Goal: Information Seeking & Learning: Learn about a topic

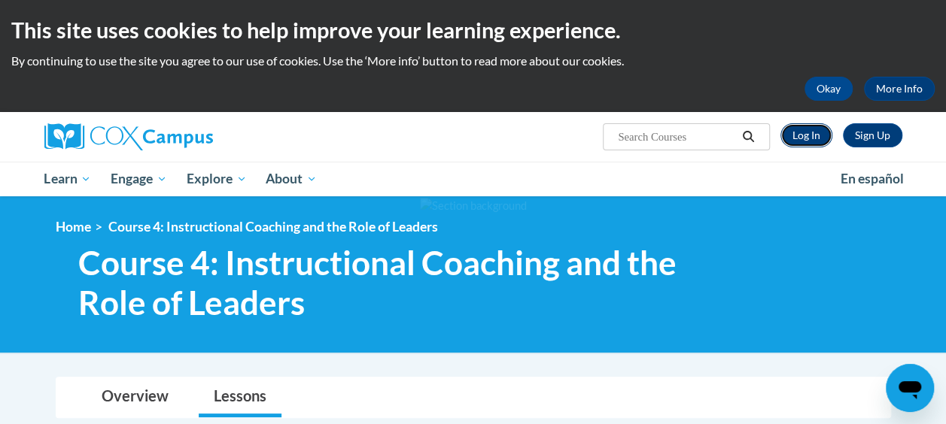
click at [808, 137] on link "Log In" at bounding box center [806, 135] width 52 height 24
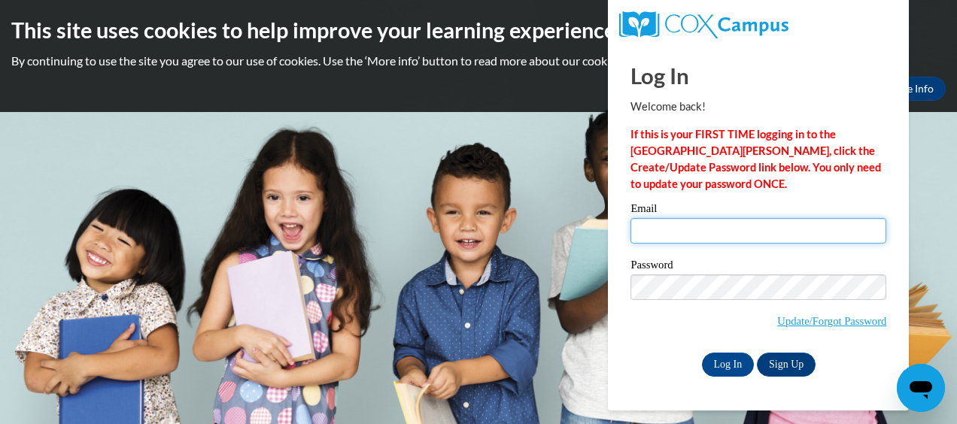
click at [759, 220] on input "Email" at bounding box center [758, 231] width 256 height 26
type input "kowenby99@gmail.com"
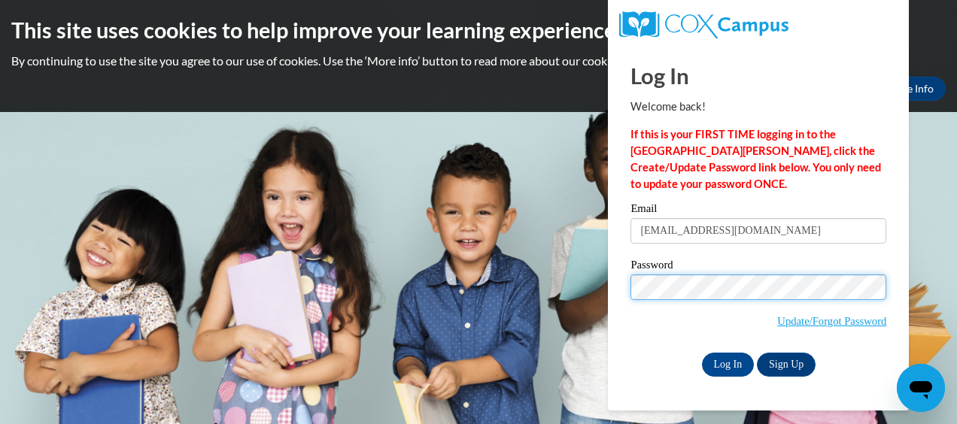
click at [611, 290] on div "Log In Welcome back! If this is your FIRST TIME logging in to the NEW Cox Campu…" at bounding box center [759, 228] width 324 height 366
click at [702, 353] on input "Log In" at bounding box center [728, 365] width 53 height 24
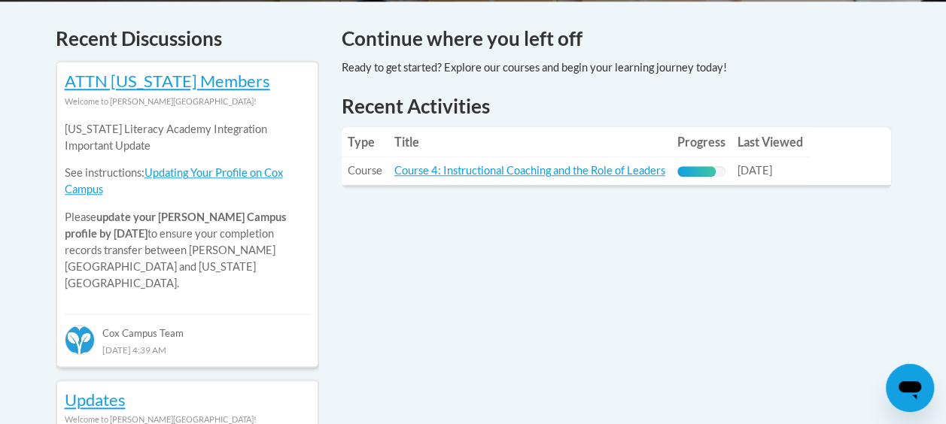
scroll to position [640, 0]
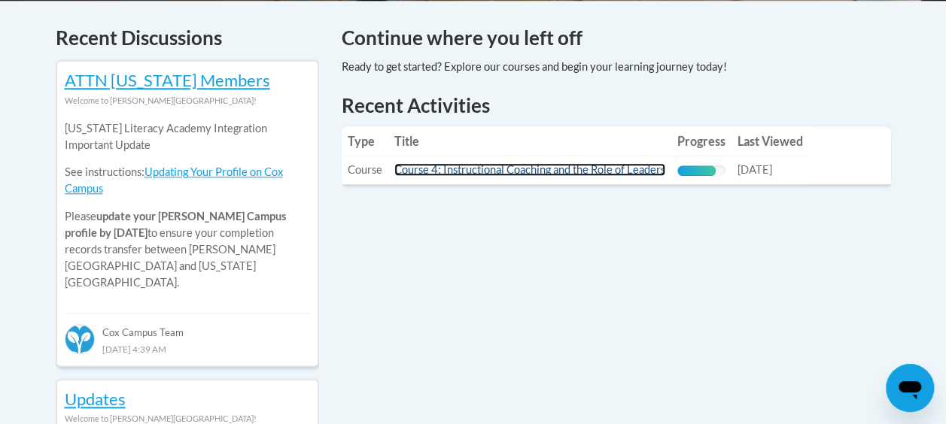
click at [612, 172] on link "Course 4: Instructional Coaching and the Role of Leaders" at bounding box center [529, 169] width 271 height 13
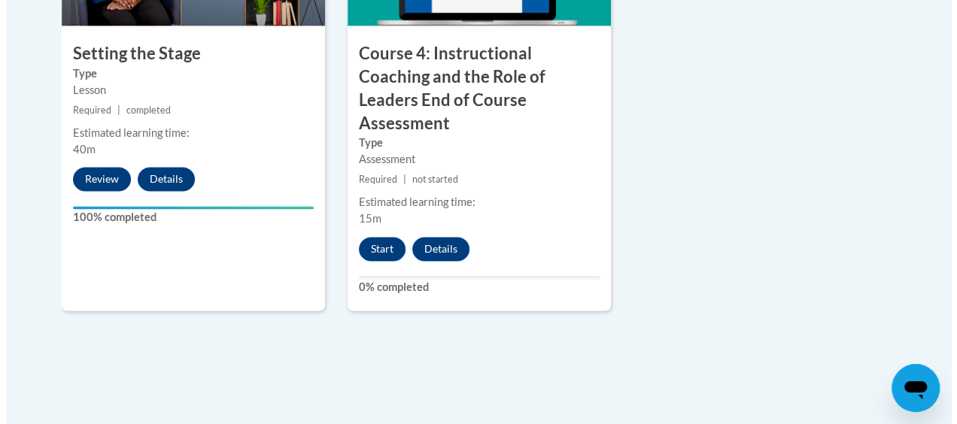
scroll to position [1080, 0]
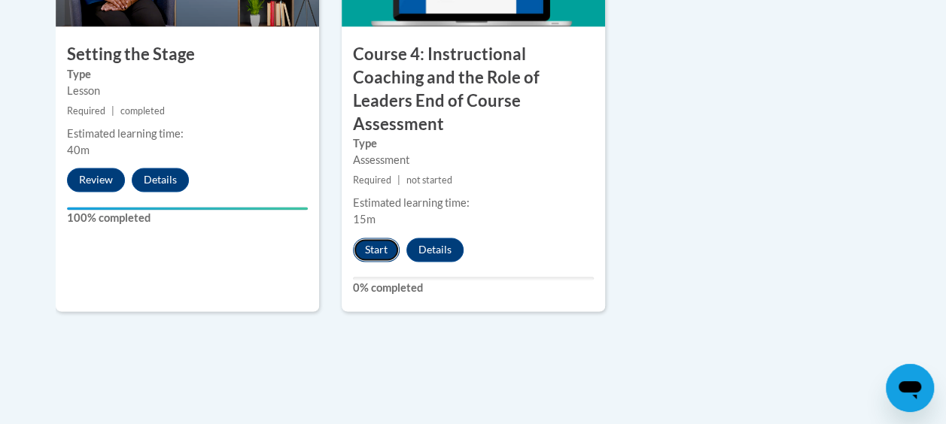
click at [373, 238] on button "Start" at bounding box center [376, 250] width 47 height 24
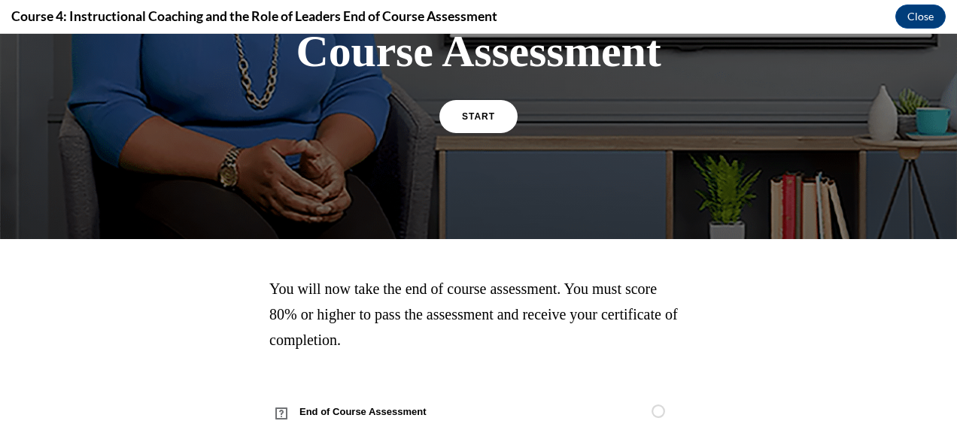
scroll to position [274, 0]
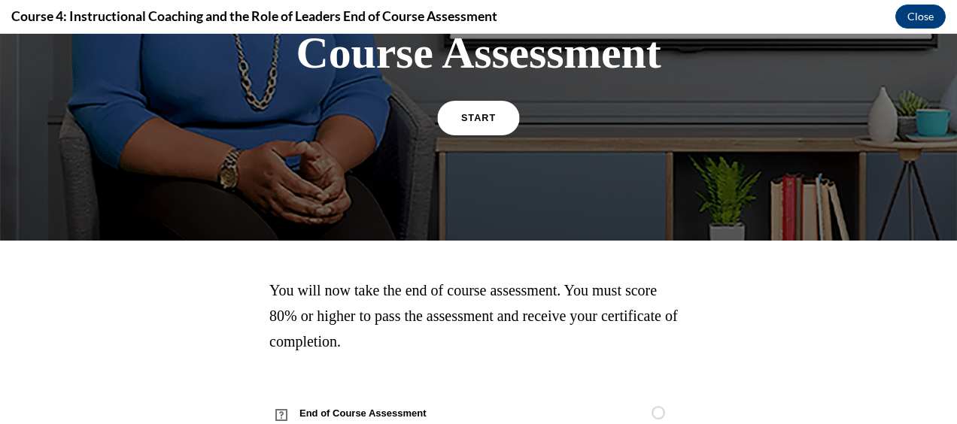
click at [460, 122] on link "START" at bounding box center [478, 118] width 82 height 35
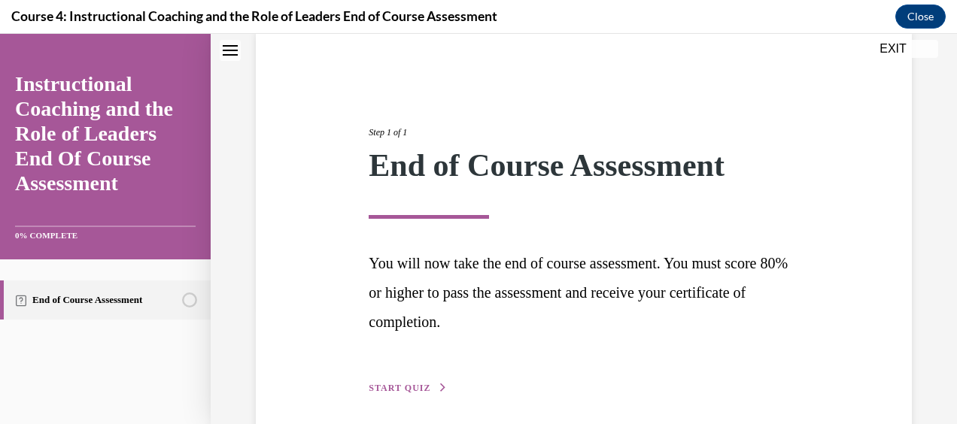
scroll to position [180, 0]
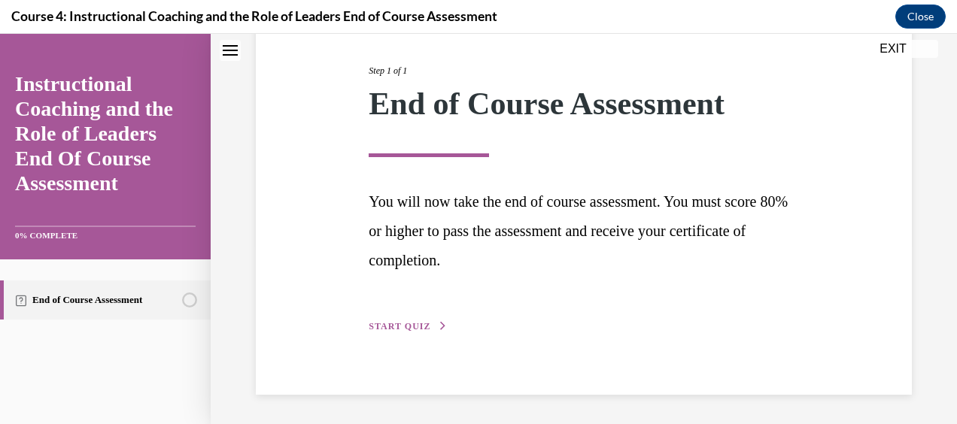
click at [415, 327] on span "START QUIZ" at bounding box center [400, 326] width 62 height 11
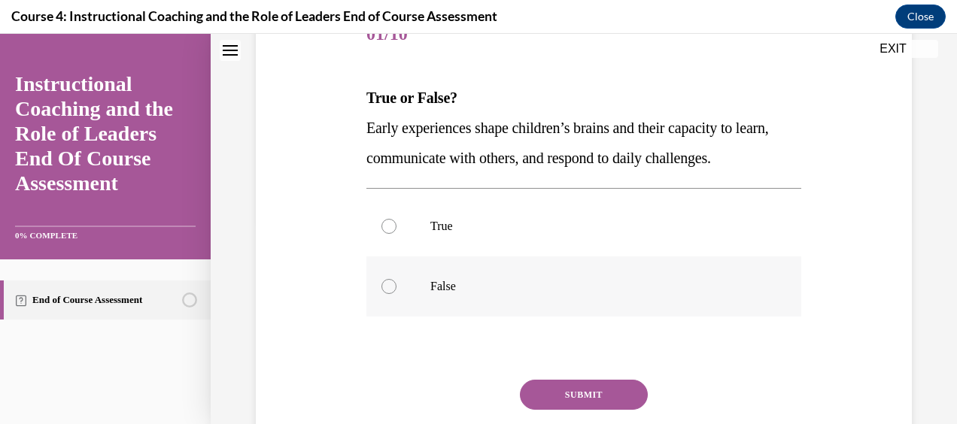
scroll to position [205, 0]
click at [430, 219] on p "True" at bounding box center [596, 225] width 333 height 15
click at [397, 219] on input "True" at bounding box center [388, 225] width 15 height 15
radio input "true"
click at [558, 377] on div "Question 01/10 True or False? Early experiences shape children’s brains and the…" at bounding box center [583, 254] width 435 height 498
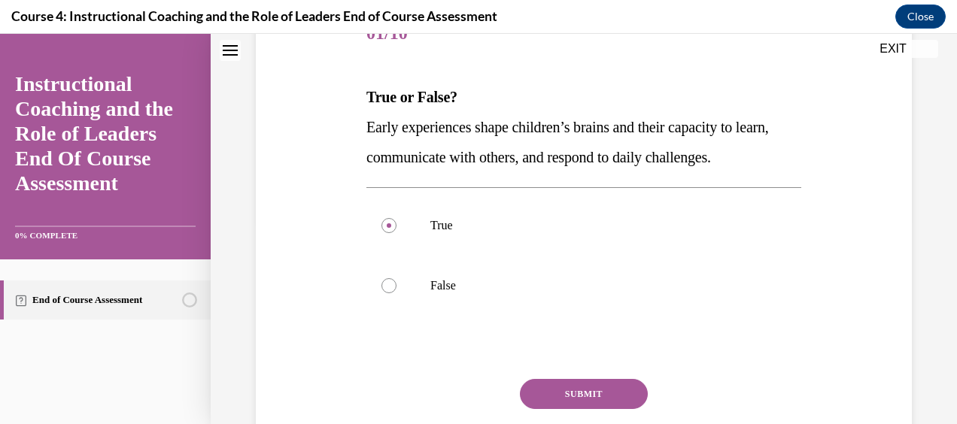
click at [566, 387] on button "SUBMIT" at bounding box center [584, 394] width 128 height 30
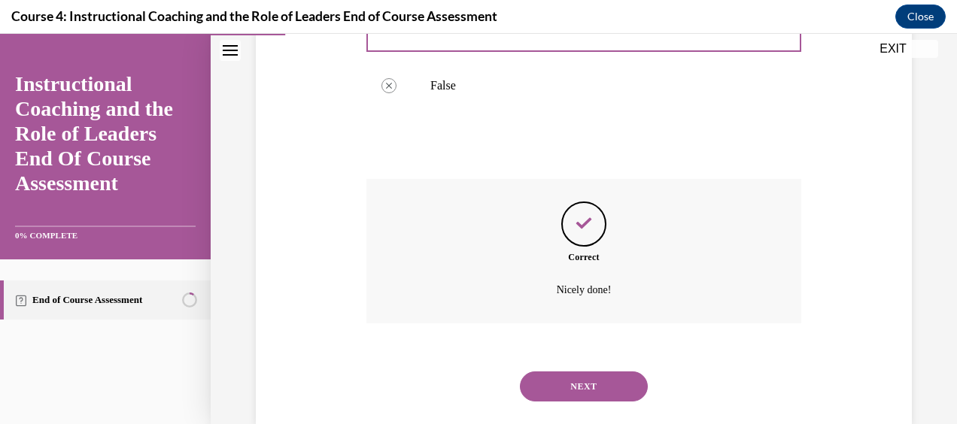
scroll to position [434, 0]
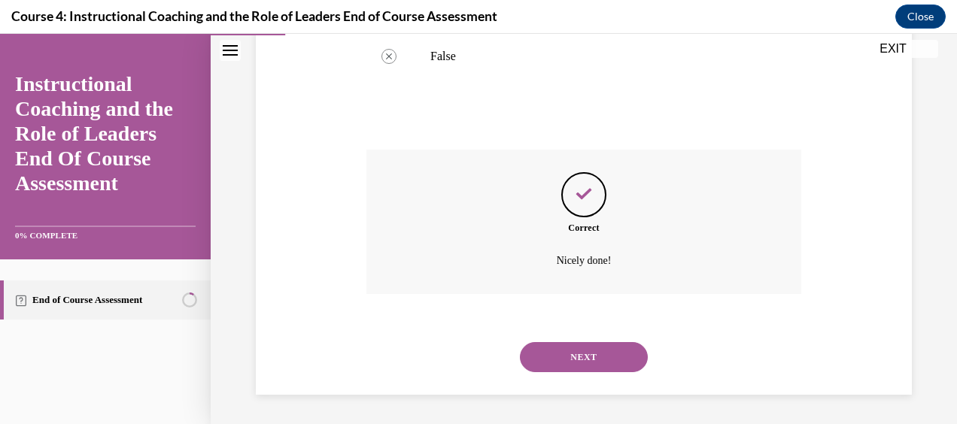
click at [566, 387] on div "NEXT" at bounding box center [583, 357] width 435 height 60
click at [545, 346] on button "NEXT" at bounding box center [584, 357] width 128 height 30
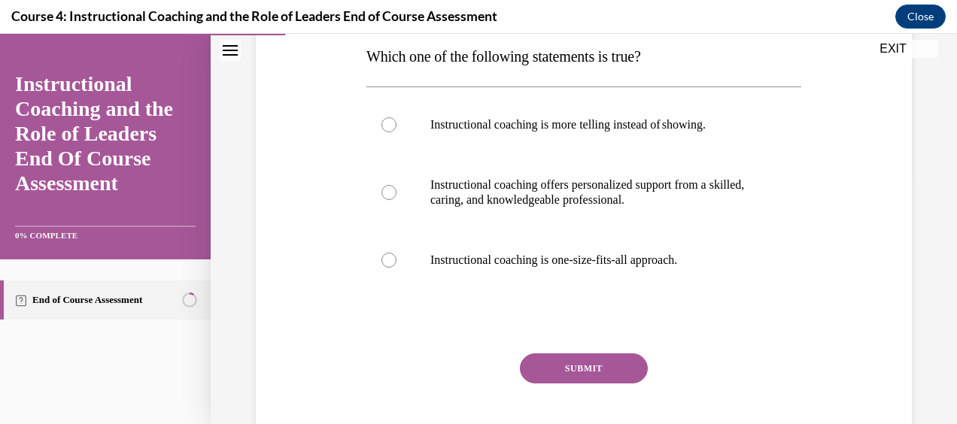
scroll to position [246, 0]
click at [565, 202] on p "Instructional coaching offers personalized support from a skilled, caring, and …" at bounding box center [596, 192] width 333 height 30
click at [397, 199] on input "Instructional coaching offers personalized support from a skilled, caring, and …" at bounding box center [388, 191] width 15 height 15
radio input "true"
click at [603, 367] on button "SUBMIT" at bounding box center [584, 368] width 128 height 30
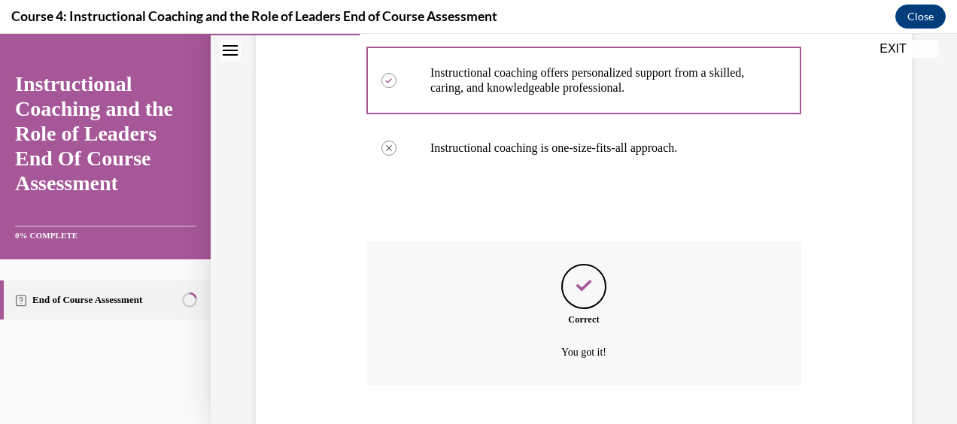
scroll to position [449, 0]
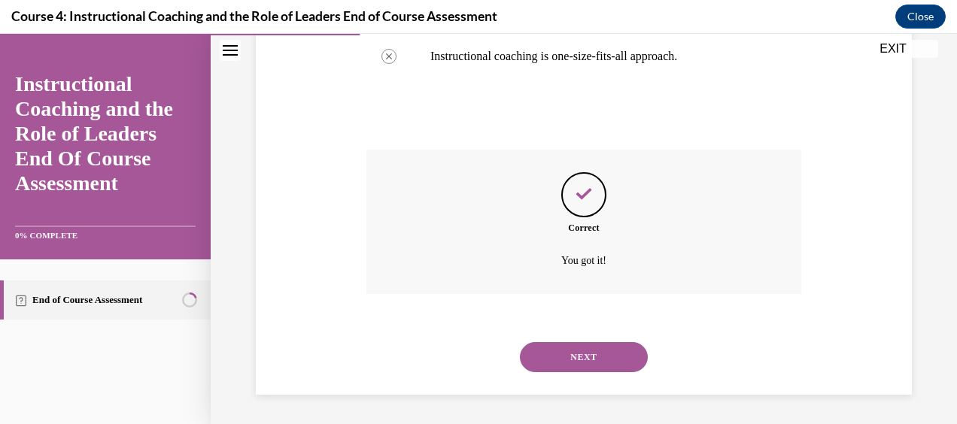
click at [603, 367] on button "NEXT" at bounding box center [584, 357] width 128 height 30
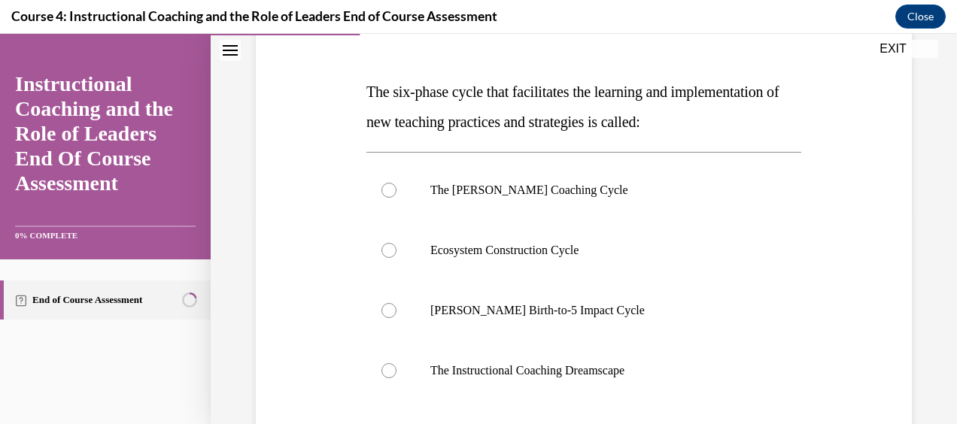
scroll to position [219, 0]
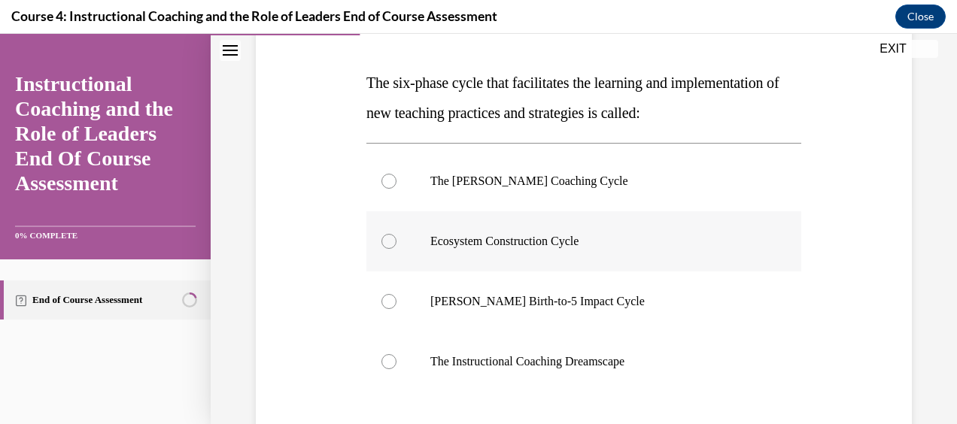
click at [560, 250] on label "Ecosystem Construction Cycle" at bounding box center [583, 241] width 435 height 60
click at [397, 249] on input "Ecosystem Construction Cycle" at bounding box center [388, 241] width 15 height 15
radio input "true"
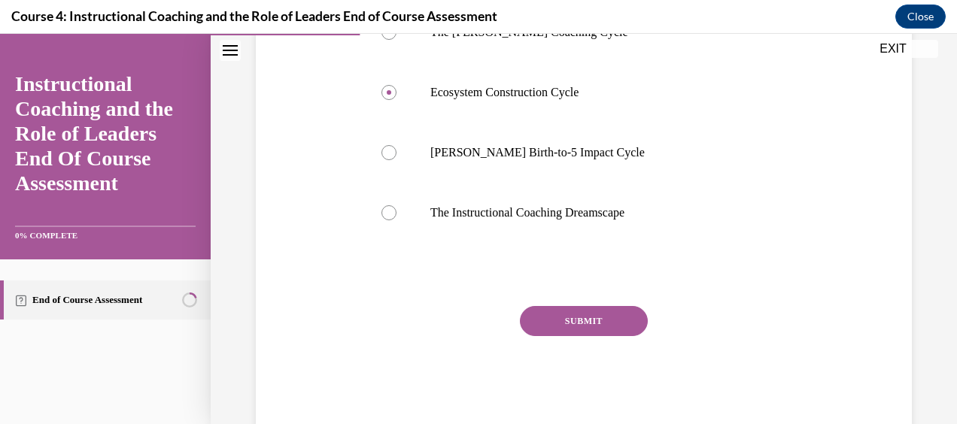
click at [585, 322] on button "SUBMIT" at bounding box center [584, 321] width 128 height 30
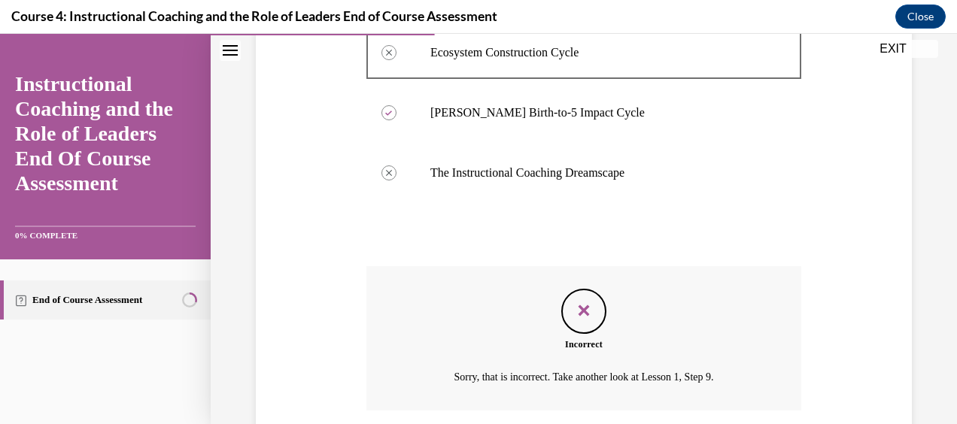
scroll to position [524, 0]
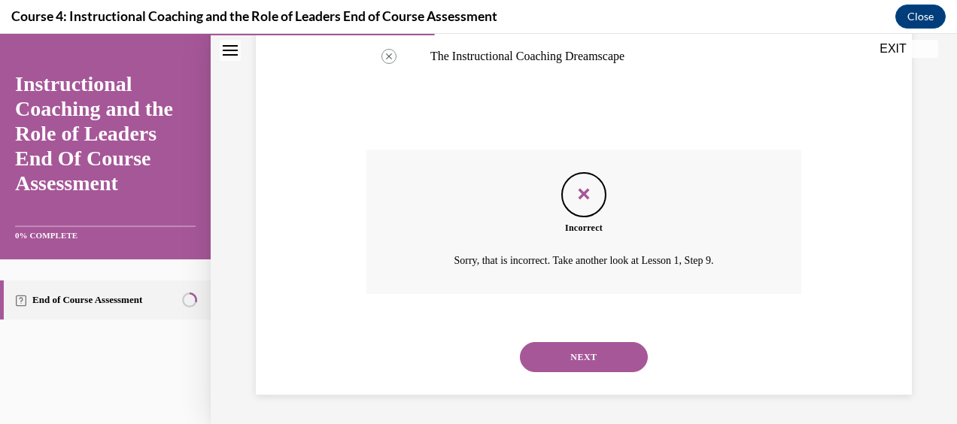
click at [584, 352] on button "NEXT" at bounding box center [584, 357] width 128 height 30
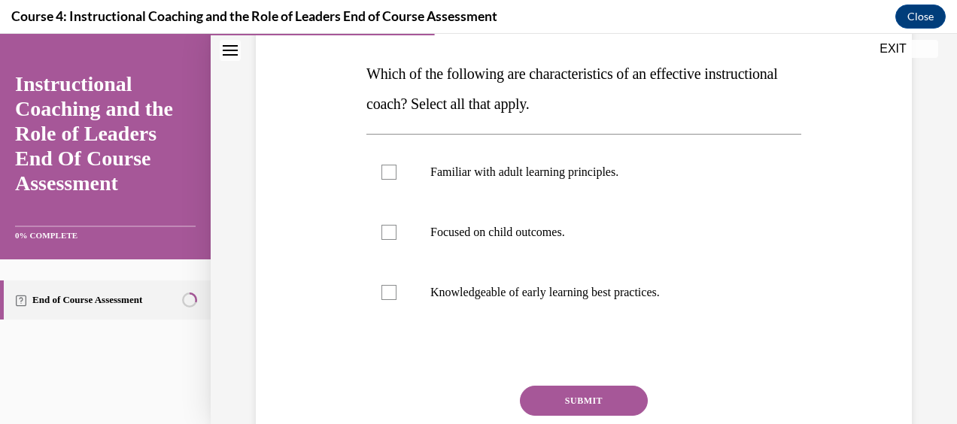
scroll to position [229, 0]
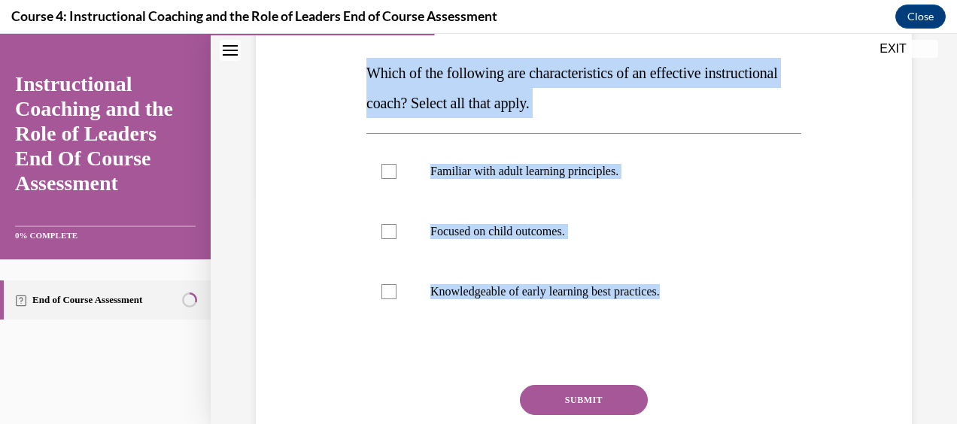
drag, startPoint x: 359, startPoint y: 75, endPoint x: 693, endPoint y: 334, distance: 422.6
click at [693, 334] on div "Question 04/10 Which of the following are characteristics of an effective instr…" at bounding box center [584, 221] width 664 height 573
drag, startPoint x: 693, startPoint y: 334, endPoint x: 635, endPoint y: 277, distance: 81.4
copy div "Which of the following are characteristics of an effective instructional coach?…"
click at [548, 182] on label "Familiar with adult learning principles." at bounding box center [583, 171] width 435 height 60
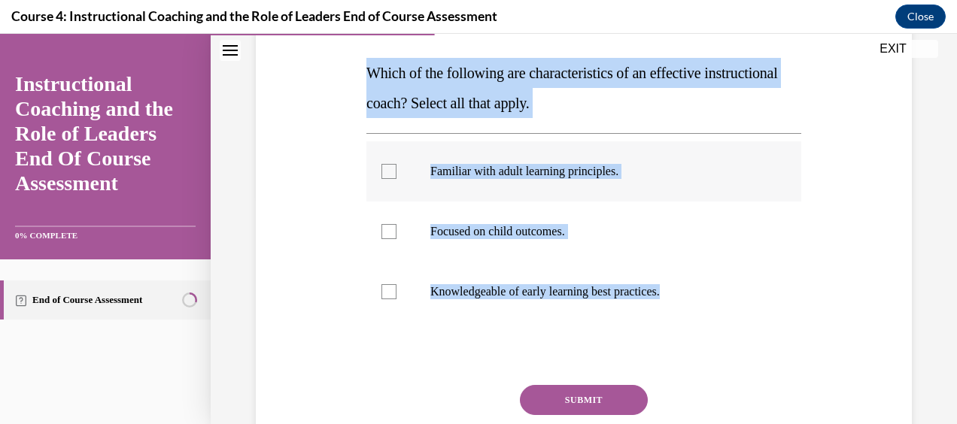
click at [397, 179] on input "Familiar with adult learning principles." at bounding box center [388, 171] width 15 height 15
checkbox input "true"
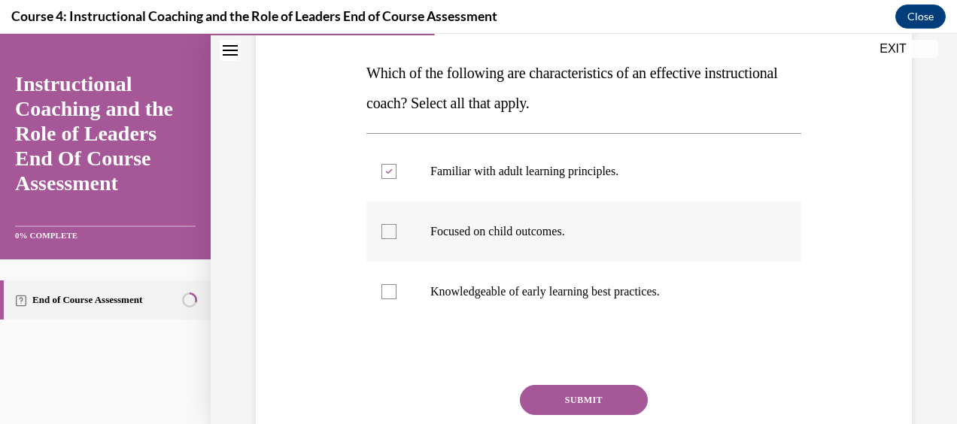
click at [544, 222] on label "Focused on child outcomes." at bounding box center [583, 232] width 435 height 60
click at [397, 224] on input "Focused on child outcomes." at bounding box center [388, 231] width 15 height 15
checkbox input "true"
click at [555, 278] on label "Knowledgeable of early learning best practices." at bounding box center [583, 292] width 435 height 60
click at [397, 284] on input "Knowledgeable of early learning best practices." at bounding box center [388, 291] width 15 height 15
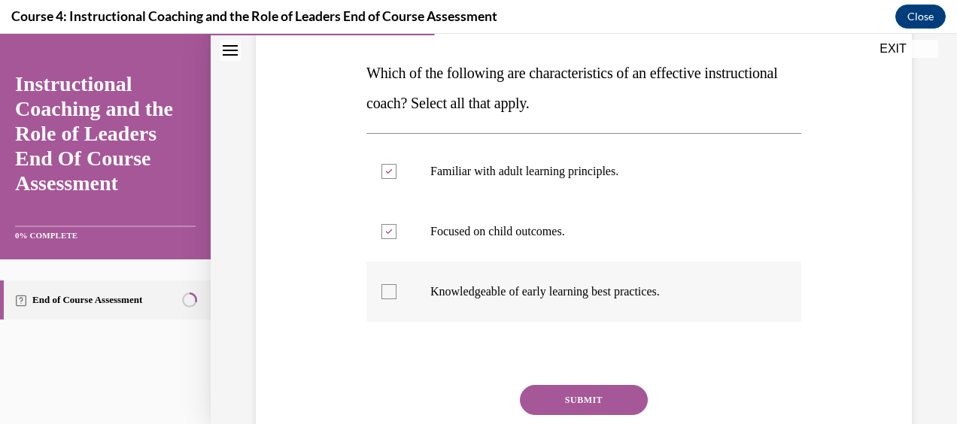
checkbox input "true"
click at [582, 391] on button "SUBMIT" at bounding box center [584, 400] width 128 height 30
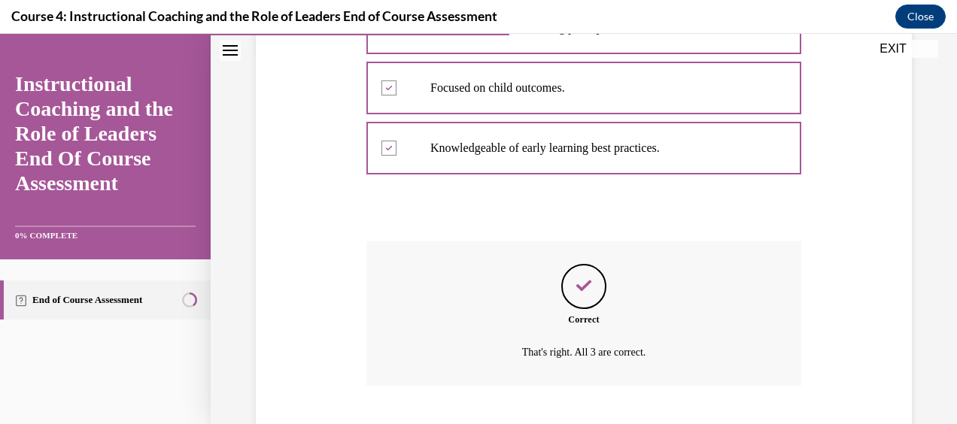
scroll to position [464, 0]
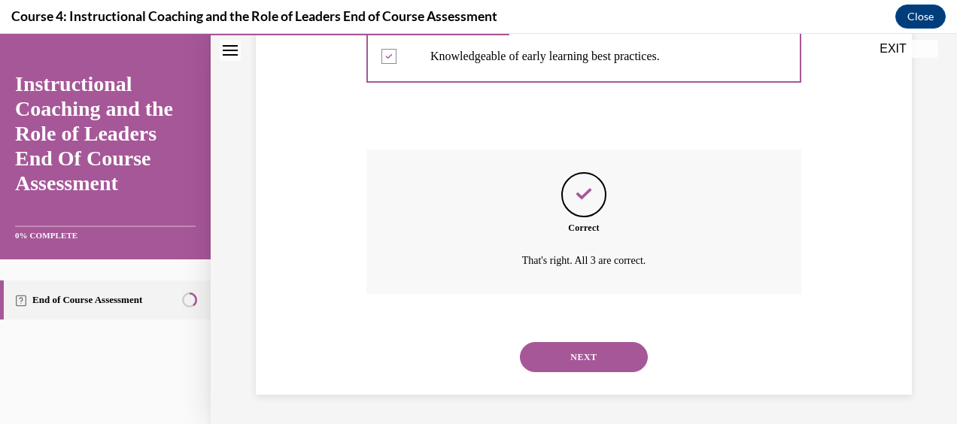
click at [560, 352] on button "NEXT" at bounding box center [584, 357] width 128 height 30
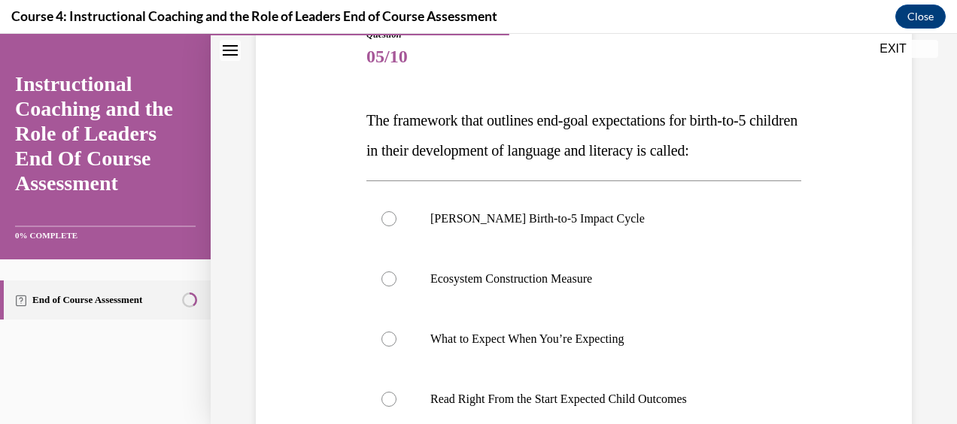
scroll to position [250, 0]
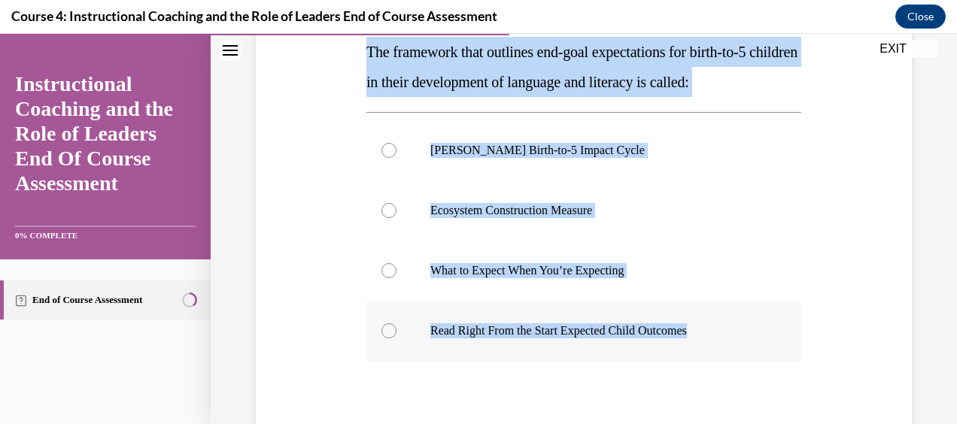
drag, startPoint x: 363, startPoint y: 53, endPoint x: 719, endPoint y: 335, distance: 453.7
click at [719, 335] on div "Question 05/10 The framework that outlines end-goal expectations for birth-to-5…" at bounding box center [584, 242] width 442 height 611
drag, startPoint x: 719, startPoint y: 335, endPoint x: 687, endPoint y: 312, distance: 39.4
copy div "The framework that outlines end-goal expectations for birth-to-5 children in th…"
click at [539, 331] on p "Read Right From the Start Expected Child Outcomes" at bounding box center [596, 331] width 333 height 15
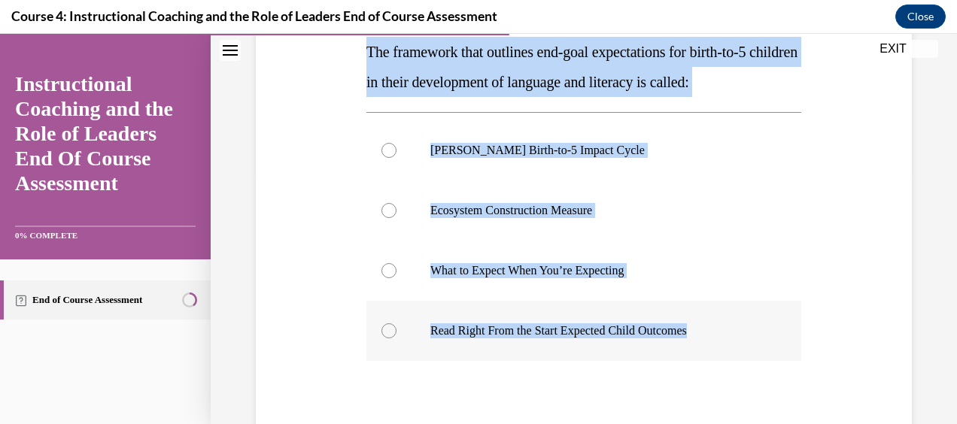
click at [397, 331] on input "Read Right From the Start Expected Child Outcomes" at bounding box center [388, 331] width 15 height 15
radio input "true"
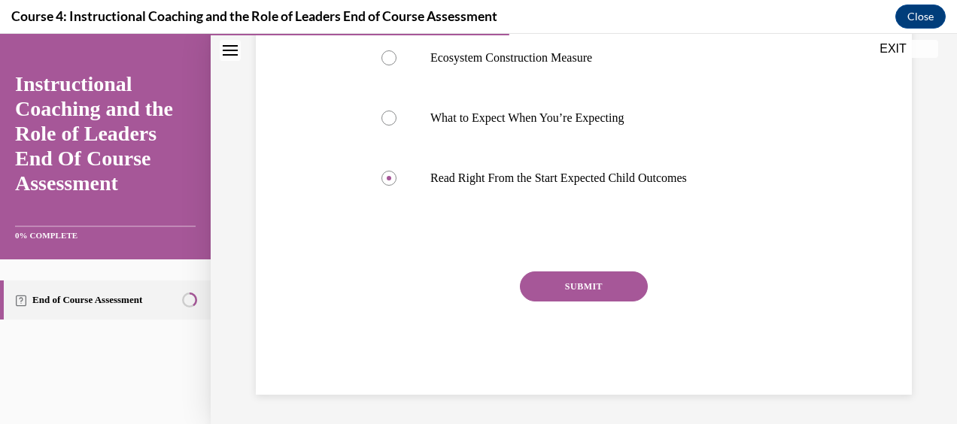
click at [557, 277] on button "SUBMIT" at bounding box center [584, 287] width 128 height 30
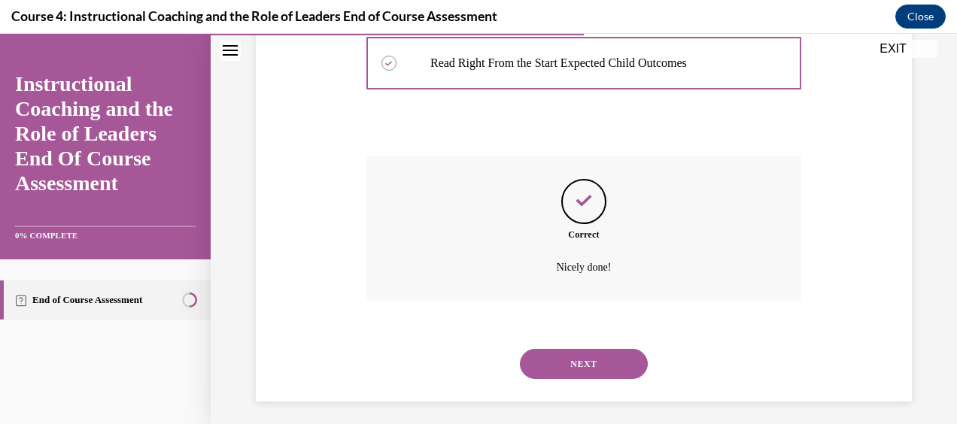
scroll to position [524, 0]
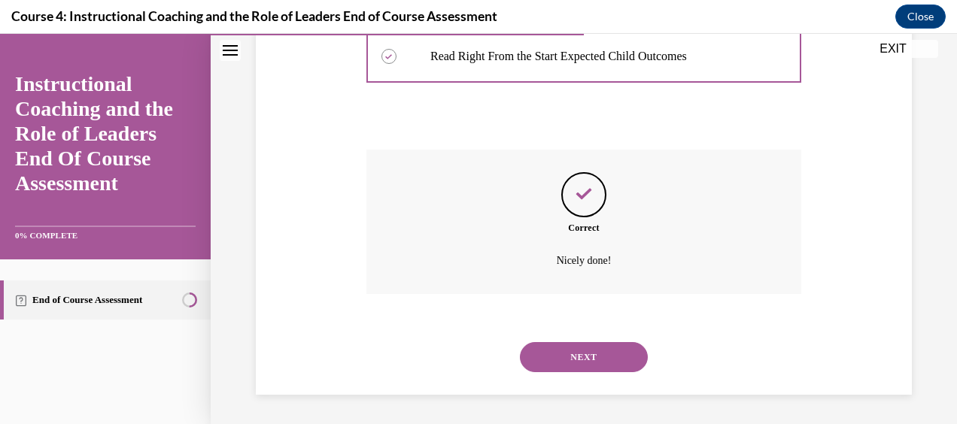
click at [575, 357] on button "NEXT" at bounding box center [584, 357] width 128 height 30
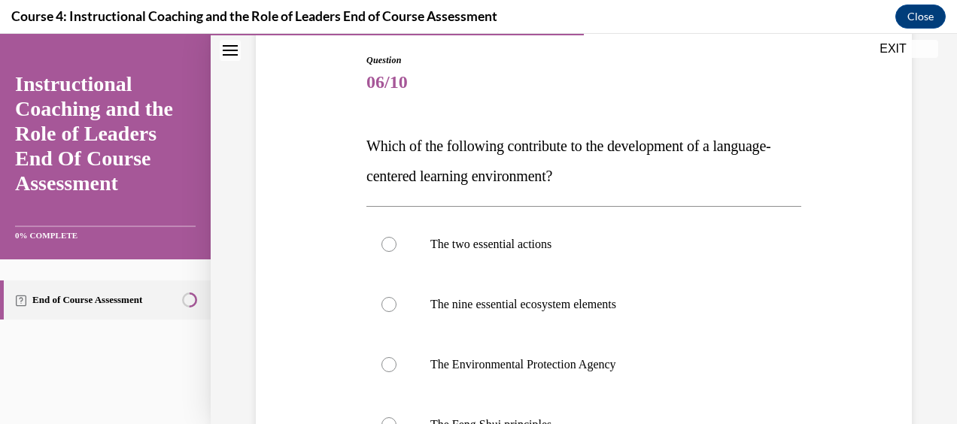
scroll to position [219, 0]
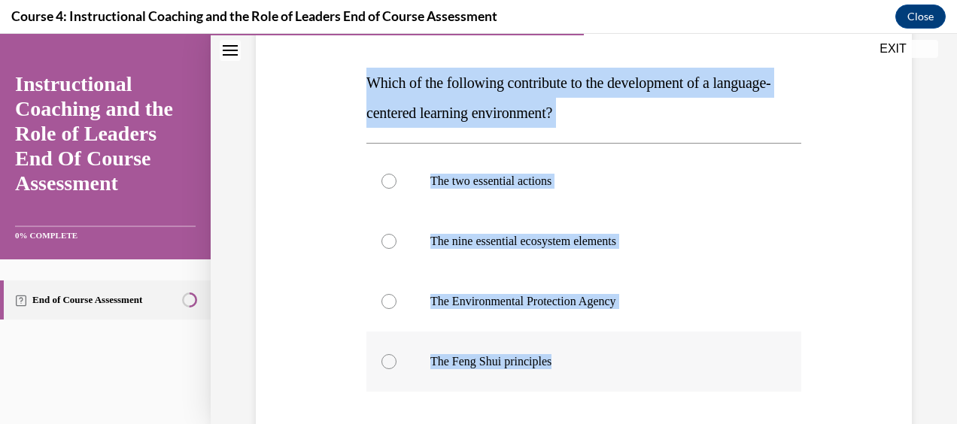
drag, startPoint x: 360, startPoint y: 72, endPoint x: 685, endPoint y: 346, distance: 425.6
click at [685, 346] on div "Question 06/10 Which of the following contribute to the development of a langua…" at bounding box center [584, 262] width 664 height 634
drag, startPoint x: 685, startPoint y: 346, endPoint x: 597, endPoint y: 282, distance: 108.8
copy div "Which of the following contribute to the development of a language-centered lea…"
click at [492, 191] on label "The two essential actions" at bounding box center [583, 181] width 435 height 60
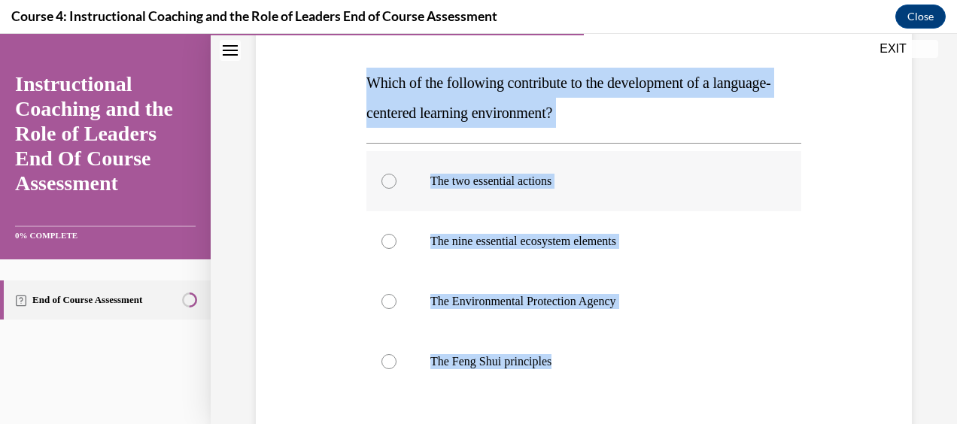
click at [397, 189] on input "The two essential actions" at bounding box center [388, 181] width 15 height 15
radio input "true"
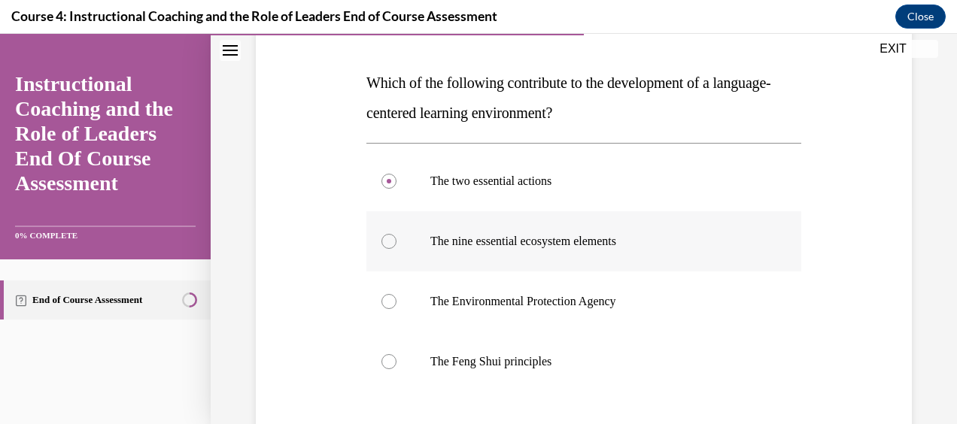
click at [502, 226] on label "The nine essential ecosystem elements" at bounding box center [583, 241] width 435 height 60
click at [397, 234] on input "The nine essential ecosystem elements" at bounding box center [388, 241] width 15 height 15
radio input "true"
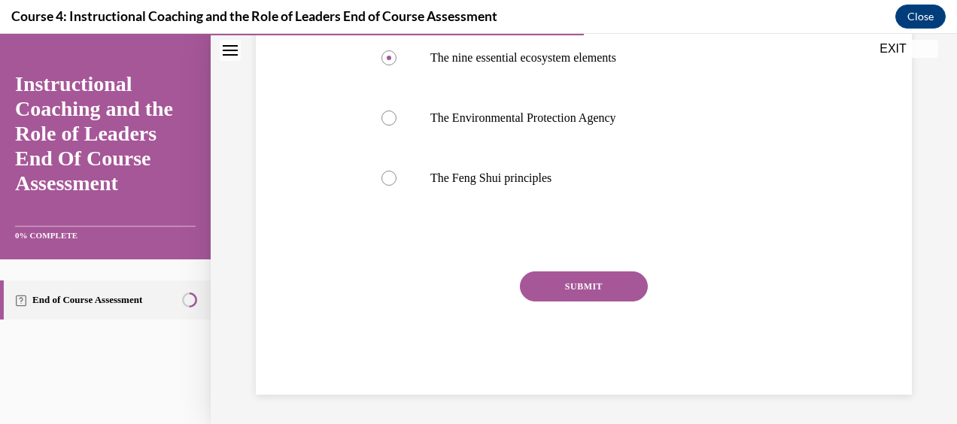
click at [578, 299] on button "SUBMIT" at bounding box center [584, 287] width 128 height 30
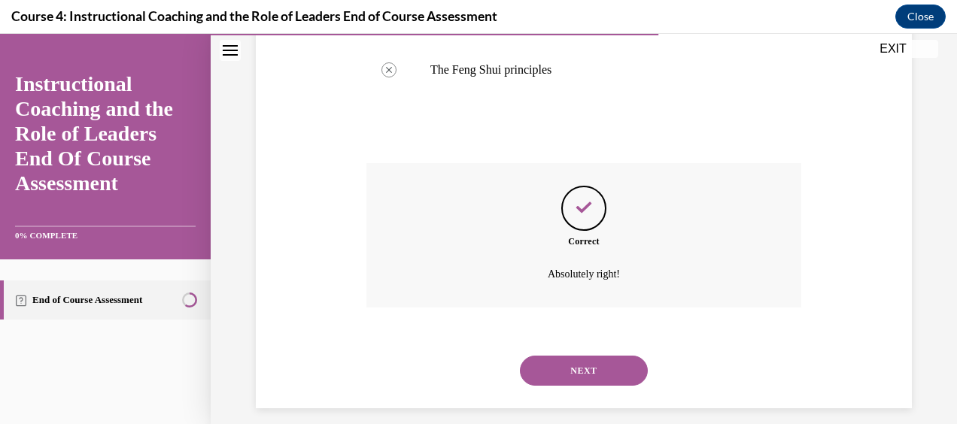
scroll to position [524, 0]
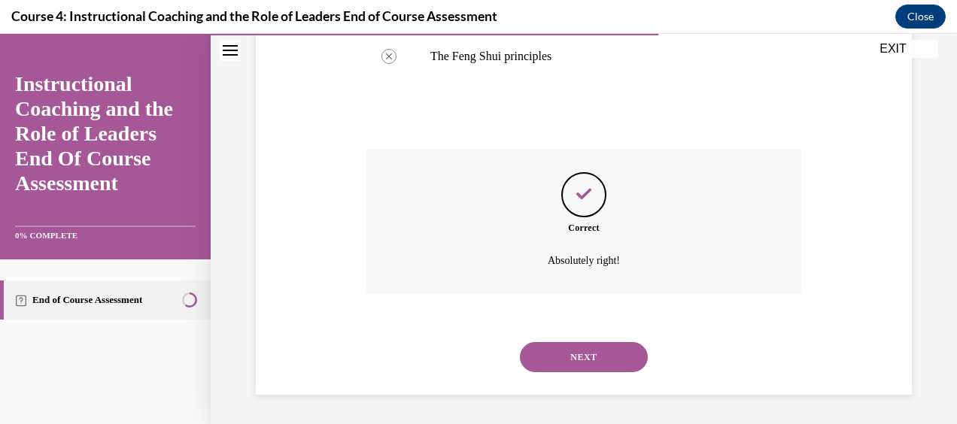
click at [606, 360] on button "NEXT" at bounding box center [584, 357] width 128 height 30
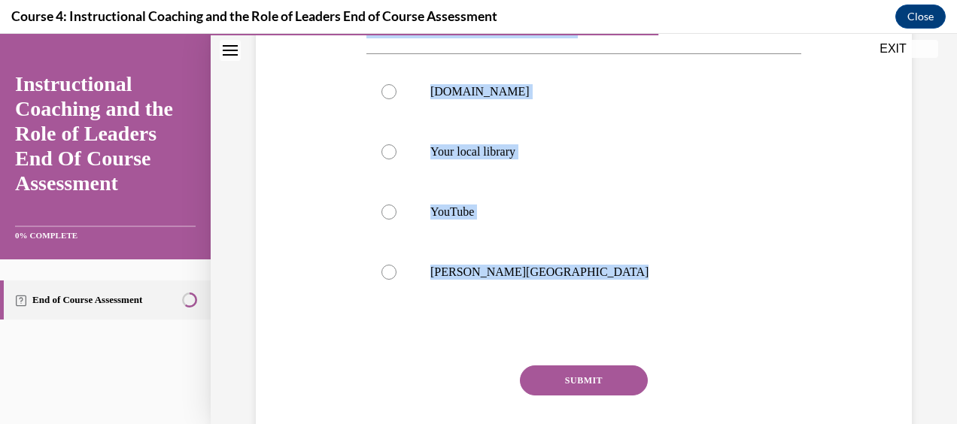
scroll to position [379, 0]
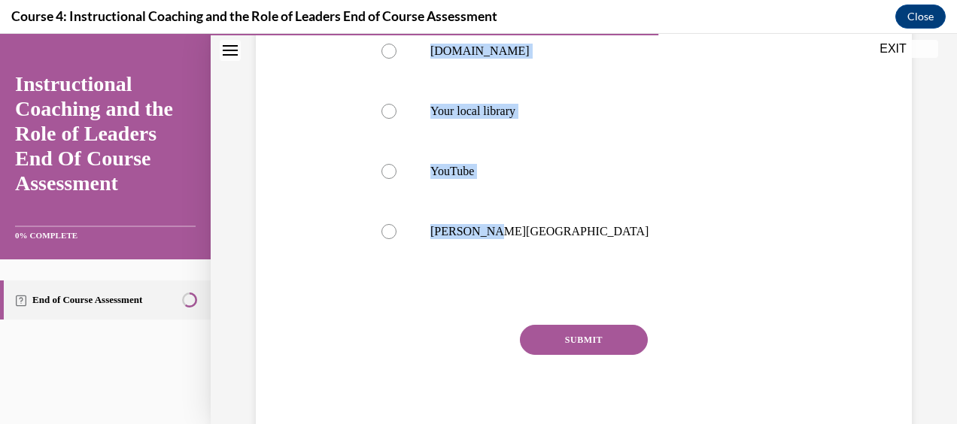
drag, startPoint x: 361, startPoint y: 112, endPoint x: 609, endPoint y: 266, distance: 292.3
click at [609, 266] on div "Question 07/10 What is the “One-Stop-Shop” for research-based best practices in…" at bounding box center [584, 127] width 442 height 641
copy div "What is the “One-Stop-Shop” for research-based best practices in language and l…"
click at [535, 254] on label "[GEOGRAPHIC_DATA]" at bounding box center [583, 232] width 435 height 60
click at [397, 239] on input "[GEOGRAPHIC_DATA]" at bounding box center [388, 231] width 15 height 15
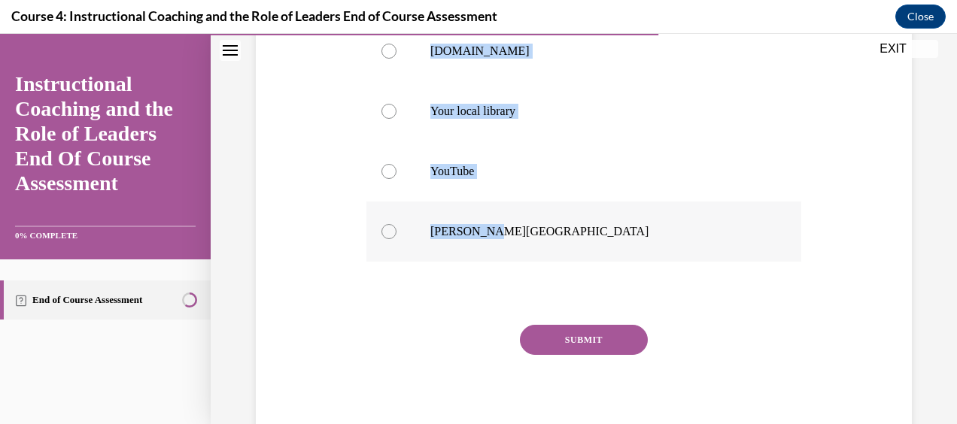
radio input "true"
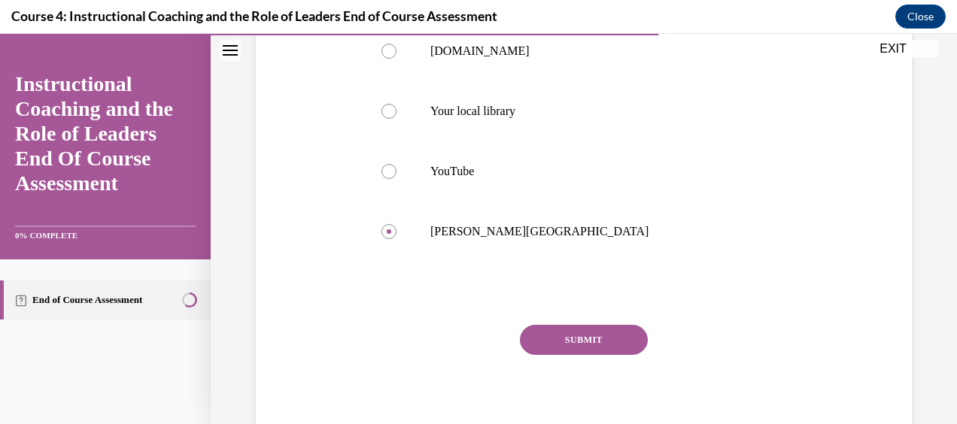
click at [578, 346] on button "SUBMIT" at bounding box center [584, 340] width 128 height 30
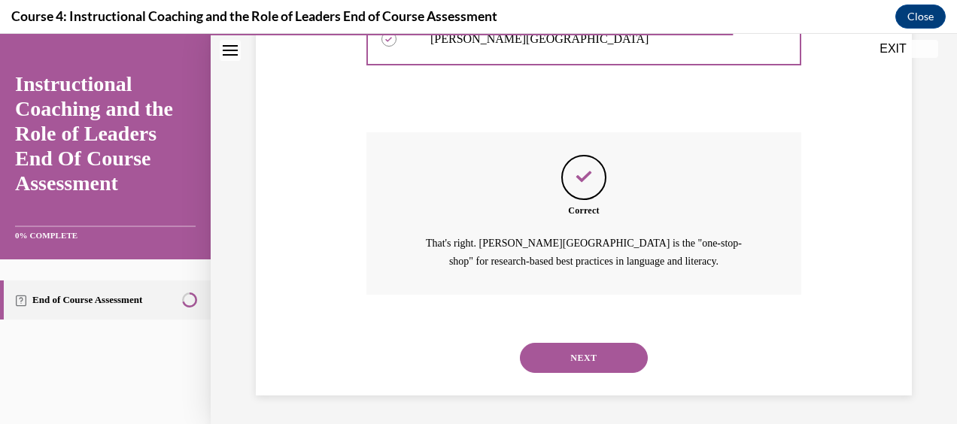
scroll to position [572, 0]
click at [579, 361] on button "NEXT" at bounding box center [584, 358] width 128 height 30
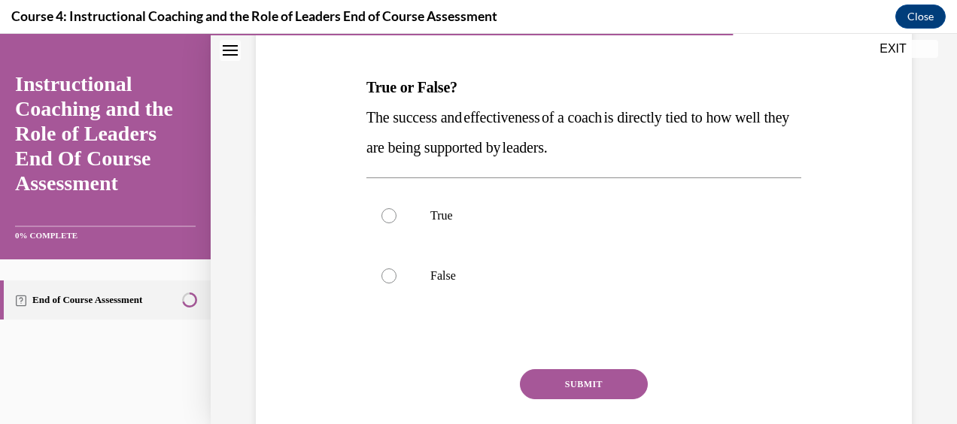
scroll to position [215, 0]
click at [450, 223] on label "True" at bounding box center [583, 215] width 435 height 60
click at [397, 223] on input "True" at bounding box center [388, 215] width 15 height 15
radio input "true"
click at [596, 378] on button "SUBMIT" at bounding box center [584, 384] width 128 height 30
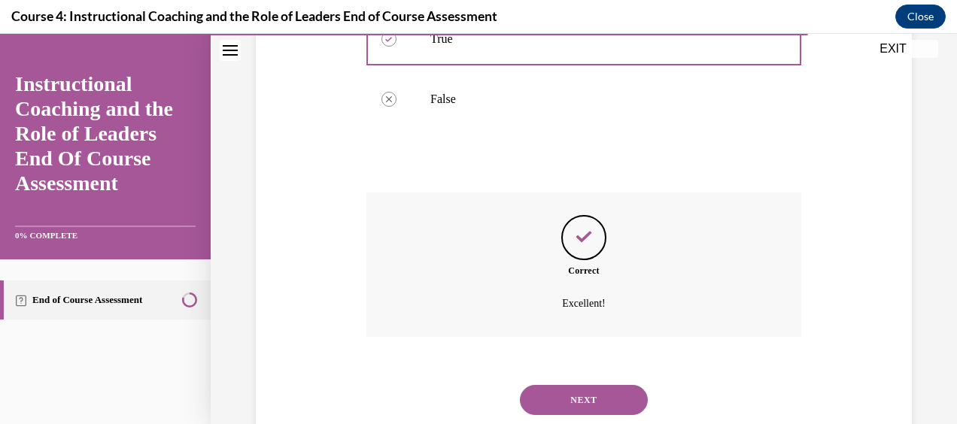
scroll to position [434, 0]
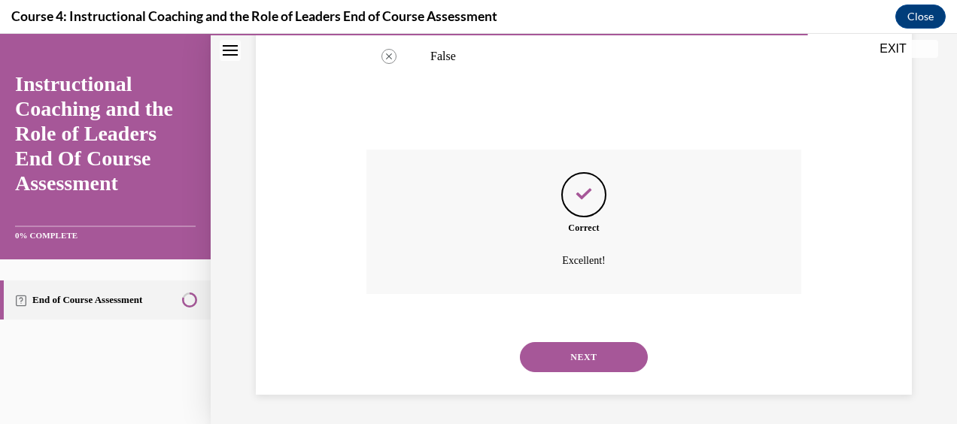
click at [597, 353] on button "NEXT" at bounding box center [584, 357] width 128 height 30
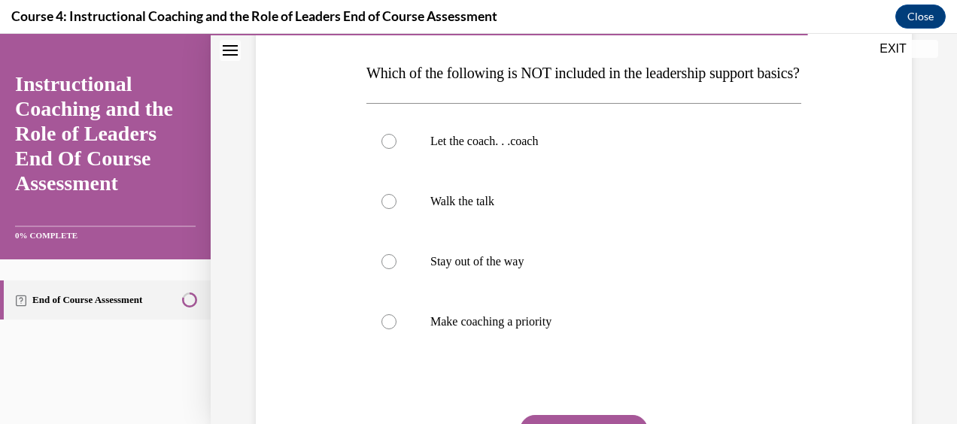
scroll to position [230, 0]
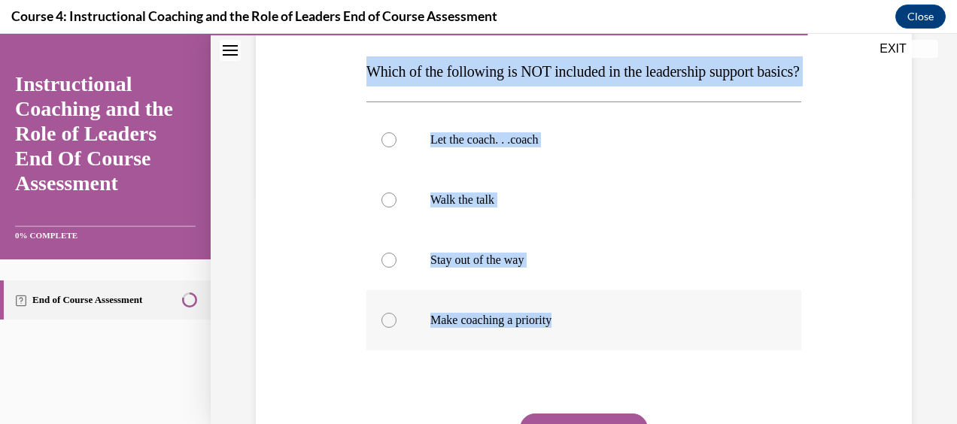
drag, startPoint x: 365, startPoint y: 67, endPoint x: 564, endPoint y: 349, distance: 345.5
click at [564, 349] on div "Question 09/10 Which of the following is NOT included in the leadership support…" at bounding box center [583, 258] width 435 height 558
copy div "Which of the following is NOT included in the leadership support basics? Let th…"
click at [545, 290] on label "Stay out of the way" at bounding box center [583, 260] width 435 height 60
click at [397, 268] on input "Stay out of the way" at bounding box center [388, 260] width 15 height 15
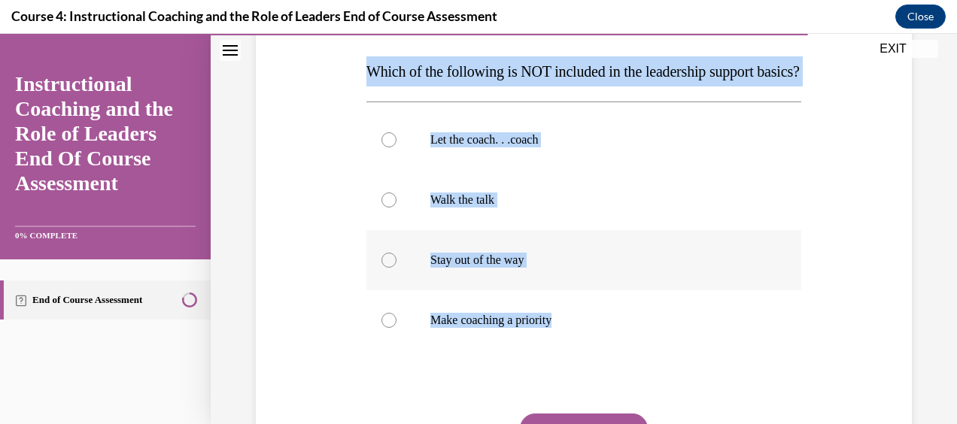
radio input "true"
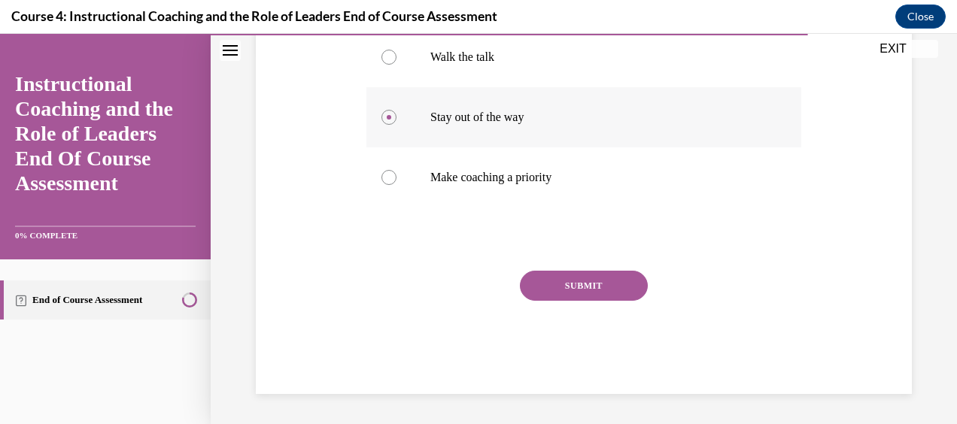
click at [545, 298] on button "SUBMIT" at bounding box center [584, 286] width 128 height 30
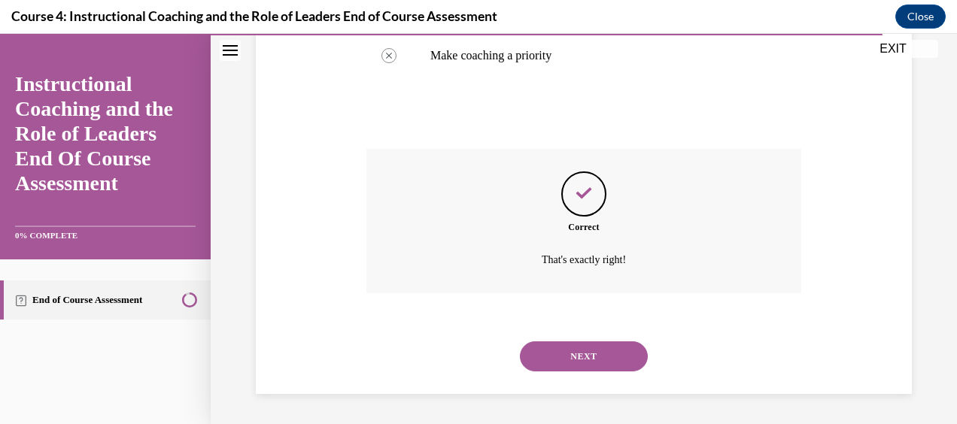
scroll to position [524, 0]
click at [564, 342] on button "NEXT" at bounding box center [584, 357] width 128 height 30
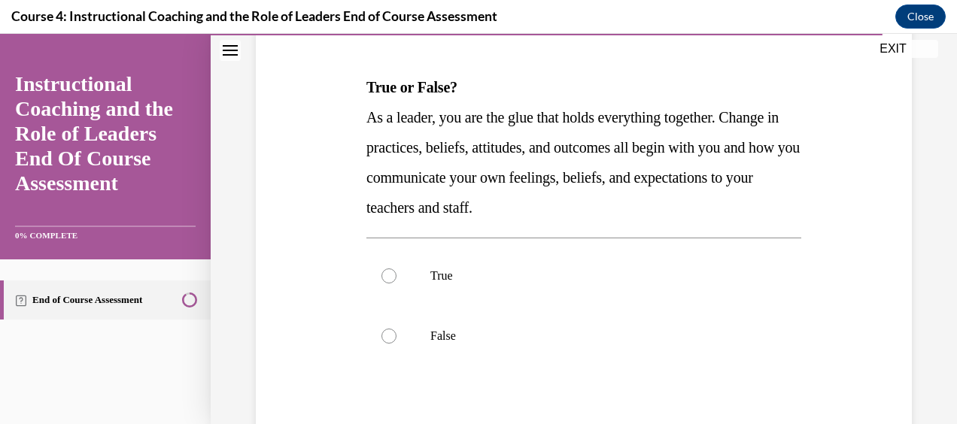
scroll to position [216, 0]
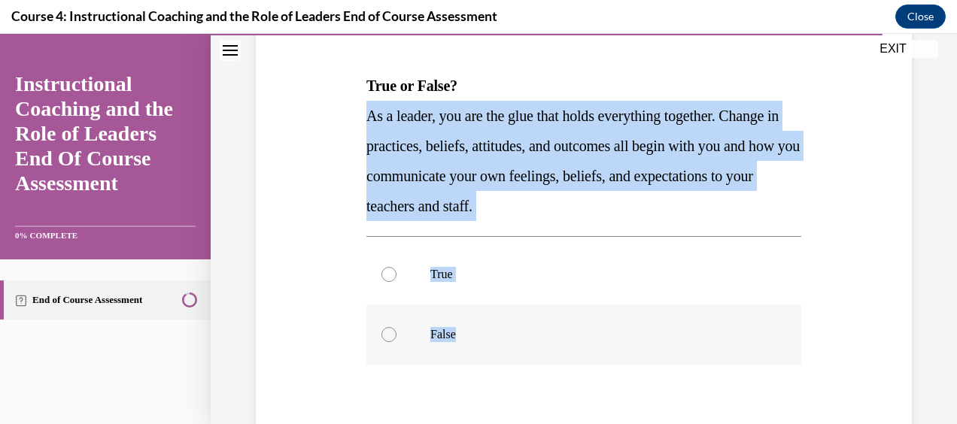
drag, startPoint x: 364, startPoint y: 117, endPoint x: 535, endPoint y: 322, distance: 267.1
click at [535, 322] on div "Question 10/10 True or False? As a leader, you are the glue that holds everythi…" at bounding box center [583, 272] width 435 height 558
copy div "As a leader, you are the glue that holds everything together. Change in practic…"
click at [441, 295] on label "True" at bounding box center [583, 275] width 435 height 60
click at [397, 282] on input "True" at bounding box center [388, 274] width 15 height 15
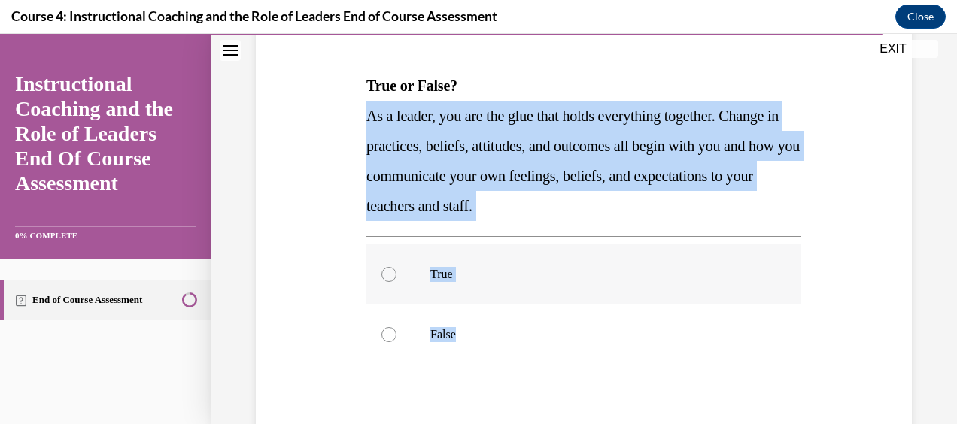
radio input "true"
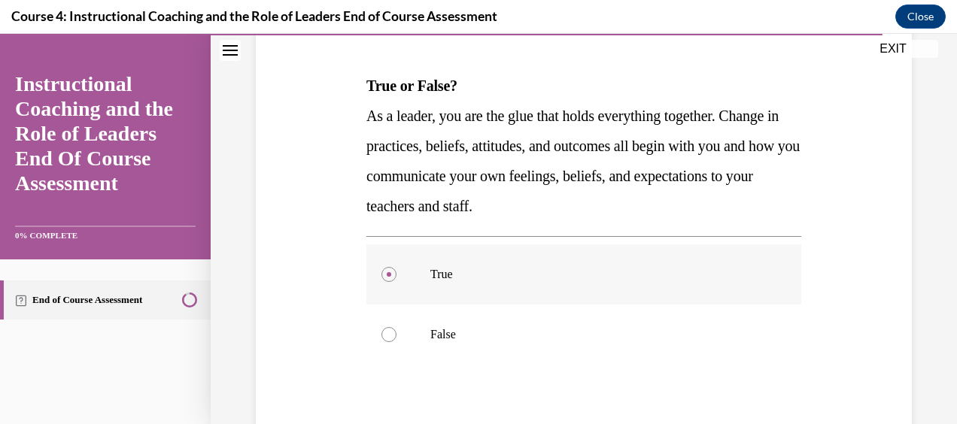
scroll to position [350, 0]
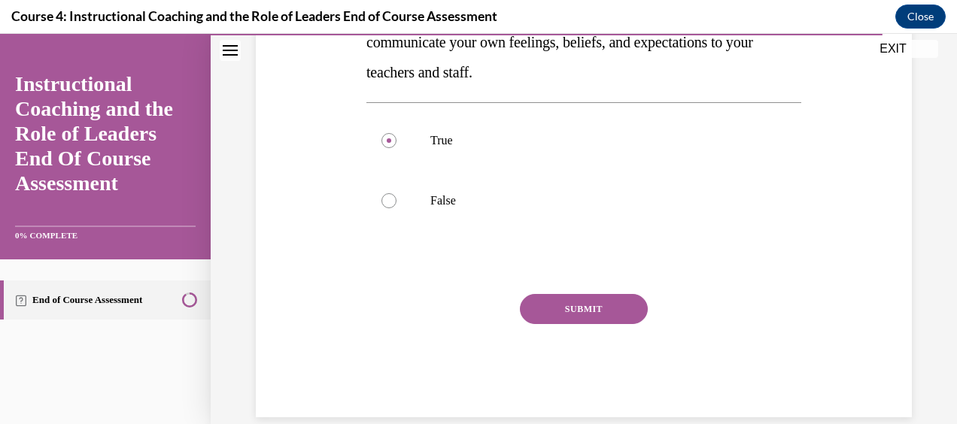
click at [582, 329] on div "SUBMIT" at bounding box center [583, 331] width 435 height 75
click at [570, 311] on button "SUBMIT" at bounding box center [584, 309] width 128 height 30
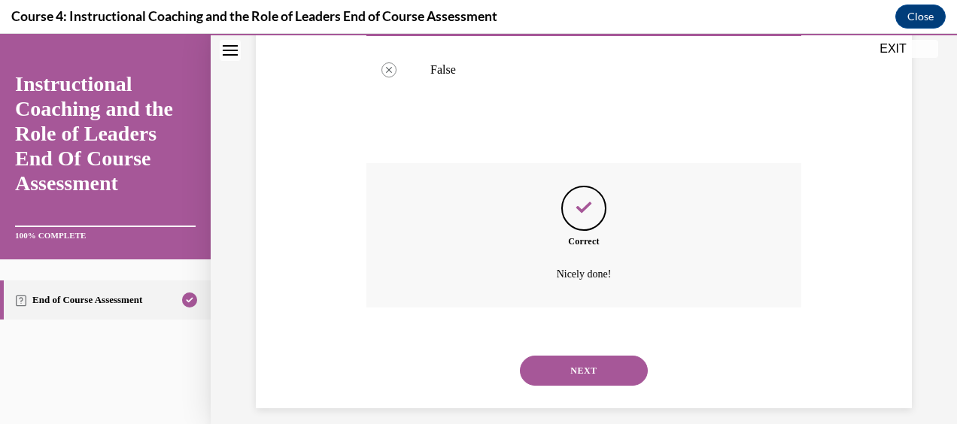
scroll to position [494, 0]
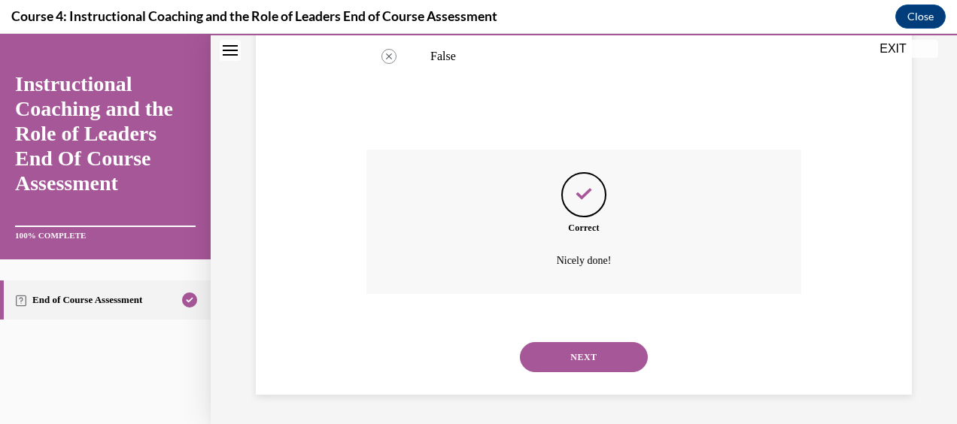
click at [581, 358] on button "NEXT" at bounding box center [584, 357] width 128 height 30
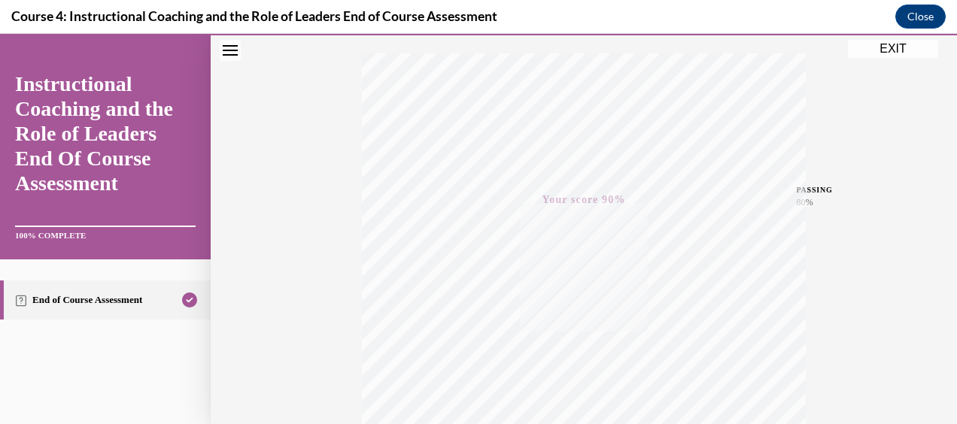
scroll to position [380, 0]
click at [914, 51] on button "EXIT" at bounding box center [893, 49] width 90 height 18
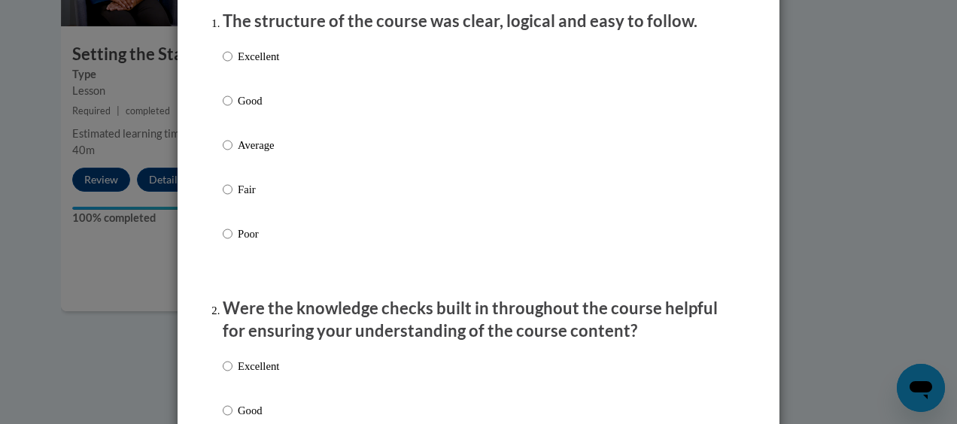
click at [266, 109] on p "Good" at bounding box center [258, 101] width 41 height 17
click at [232, 109] on input "Good" at bounding box center [228, 101] width 10 height 17
radio input "true"
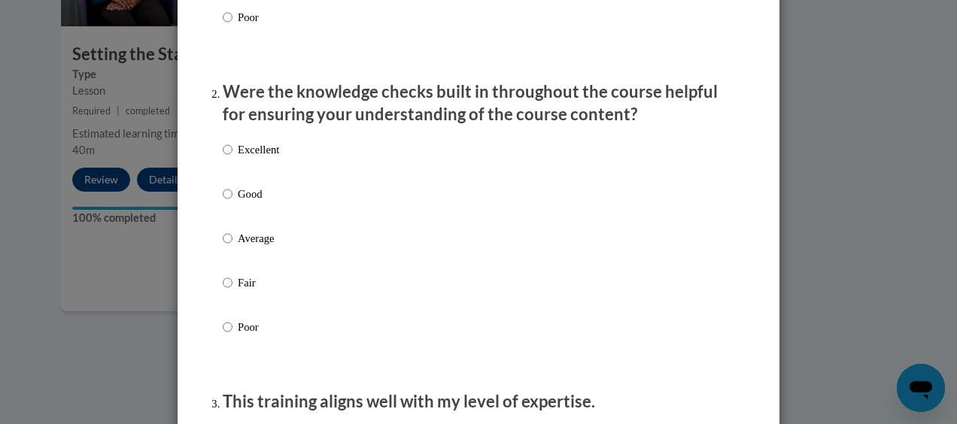
click at [278, 215] on div "Excellent Good Average Fair Poor" at bounding box center [479, 256] width 512 height 245
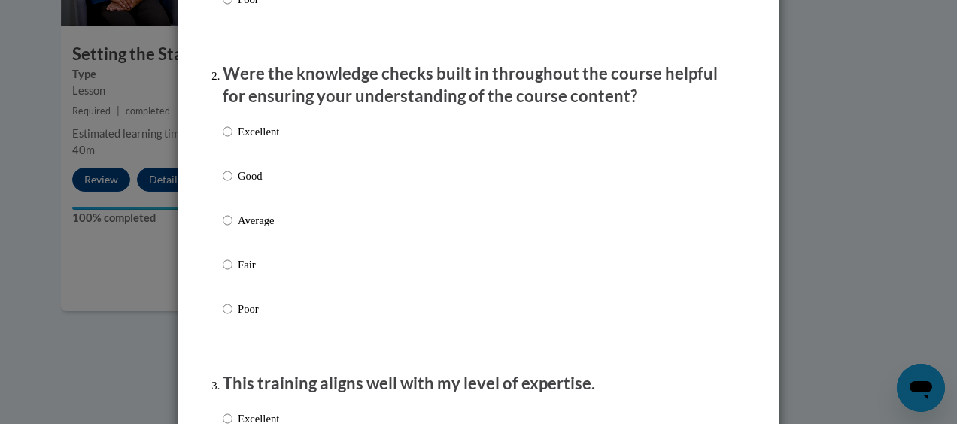
click at [238, 184] on p "Good" at bounding box center [258, 176] width 41 height 17
click at [232, 184] on input "Good" at bounding box center [228, 176] width 10 height 17
radio input "true"
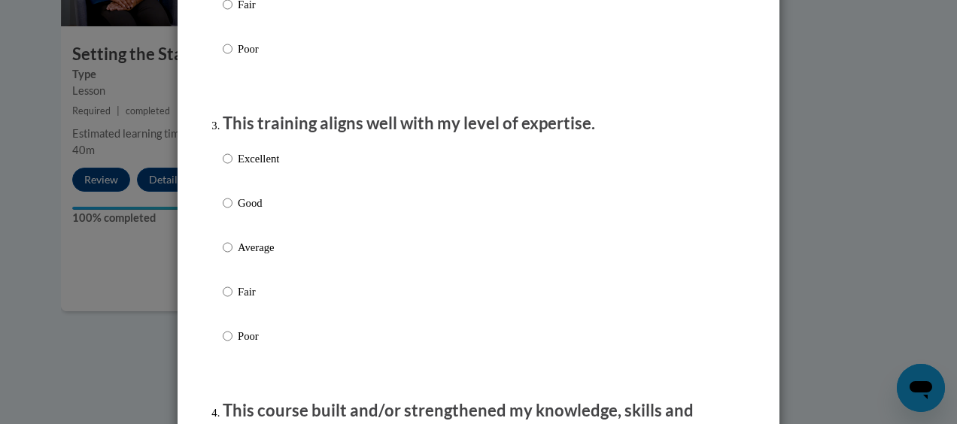
click at [243, 211] on p "Good" at bounding box center [258, 203] width 41 height 17
click at [232, 211] on input "Good" at bounding box center [228, 203] width 10 height 17
radio input "true"
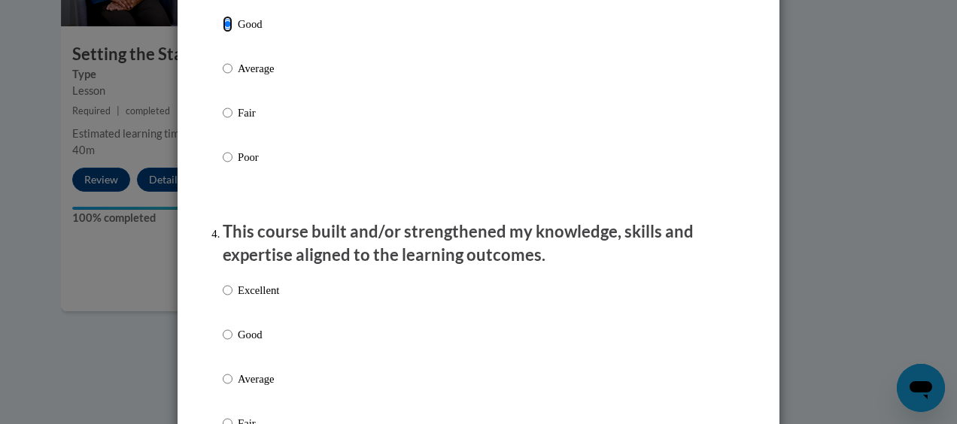
scroll to position [988, 0]
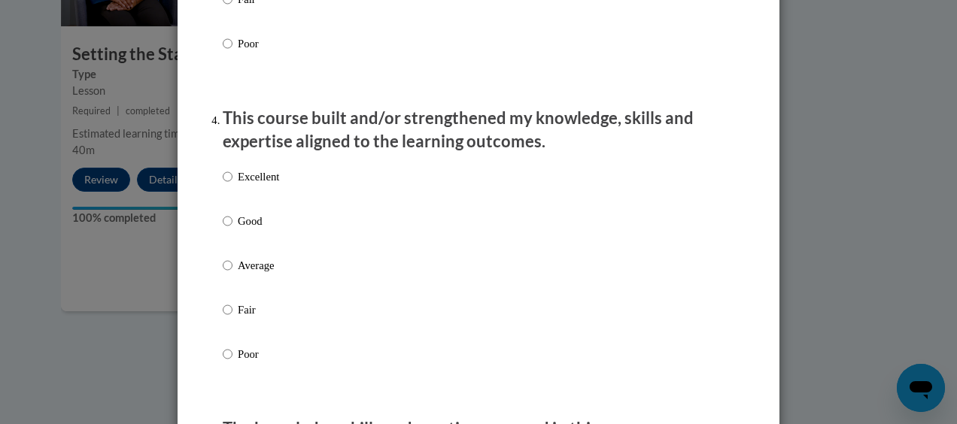
click at [243, 209] on label "Excellent" at bounding box center [251, 189] width 56 height 41
click at [232, 185] on input "Excellent" at bounding box center [228, 177] width 10 height 17
radio input "true"
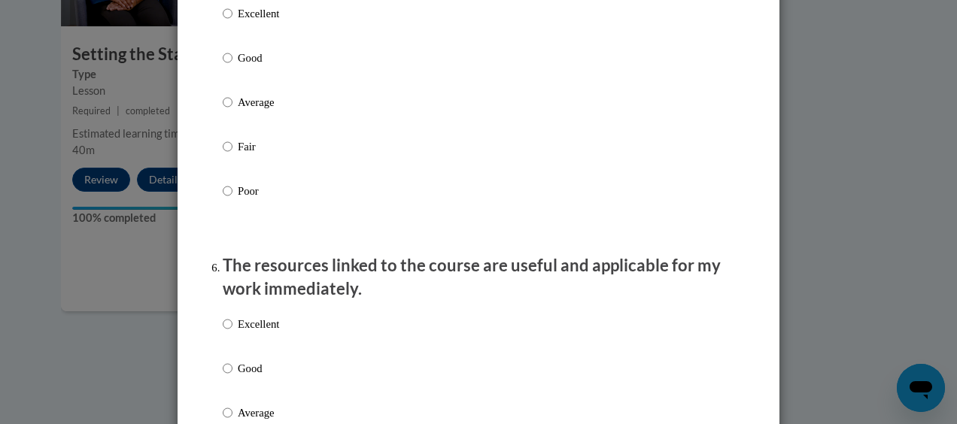
scroll to position [1483, 0]
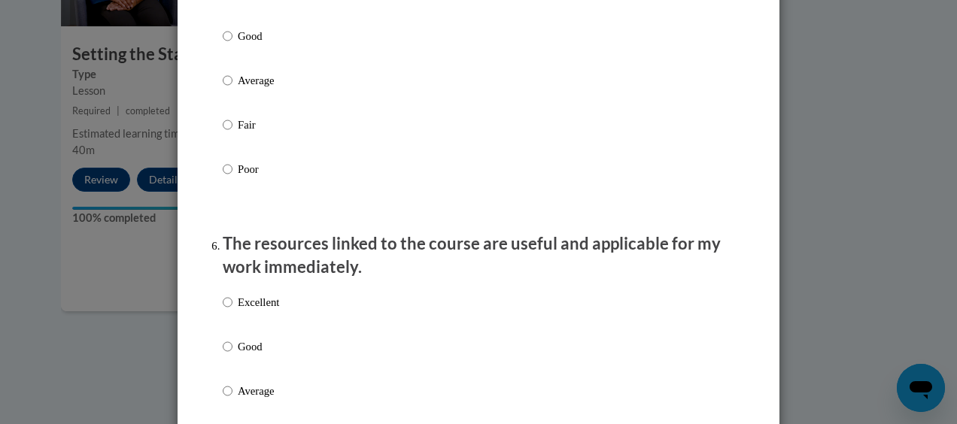
click at [248, 44] on p "Good" at bounding box center [258, 36] width 41 height 17
click at [232, 44] on input "Good" at bounding box center [228, 36] width 10 height 17
radio input "true"
click at [238, 335] on label "Excellent" at bounding box center [251, 314] width 56 height 41
click at [232, 311] on input "Excellent" at bounding box center [228, 302] width 10 height 17
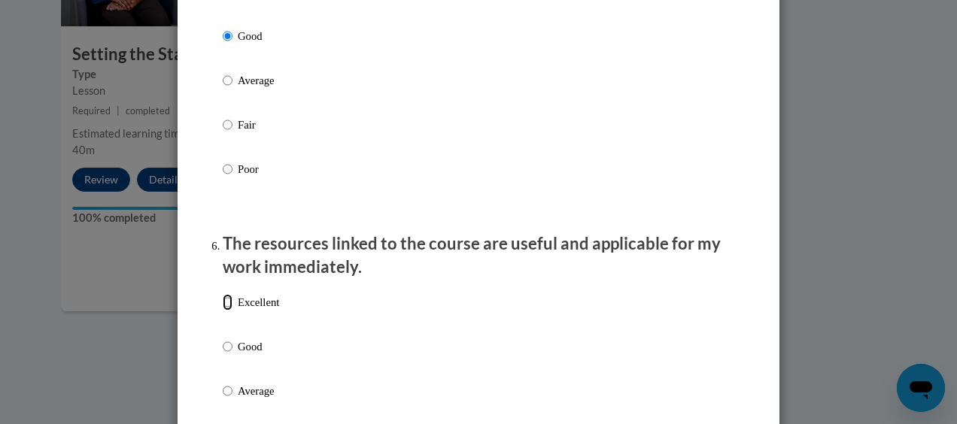
radio input "true"
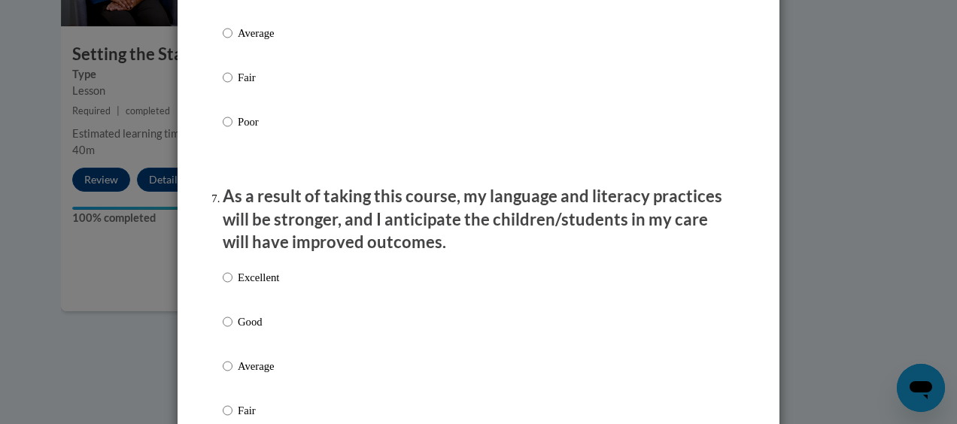
click at [242, 310] on label "Excellent" at bounding box center [251, 289] width 56 height 41
click at [232, 286] on input "Excellent" at bounding box center [228, 277] width 10 height 17
radio input "true"
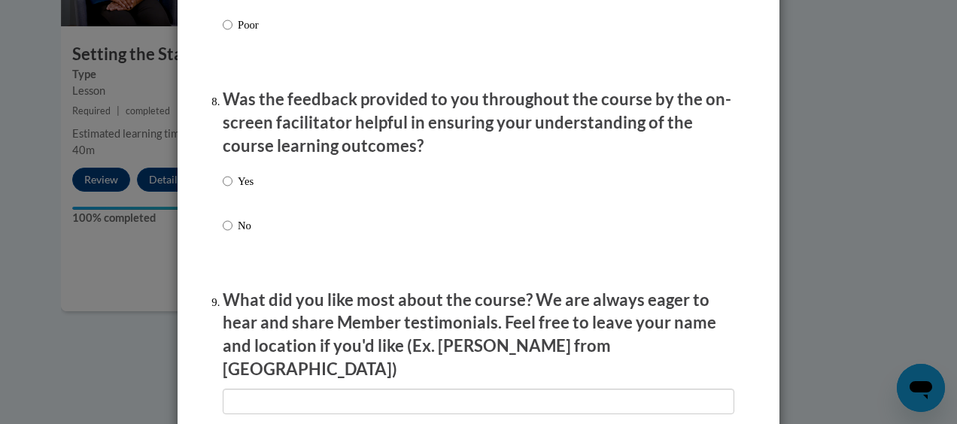
scroll to position [2273, 0]
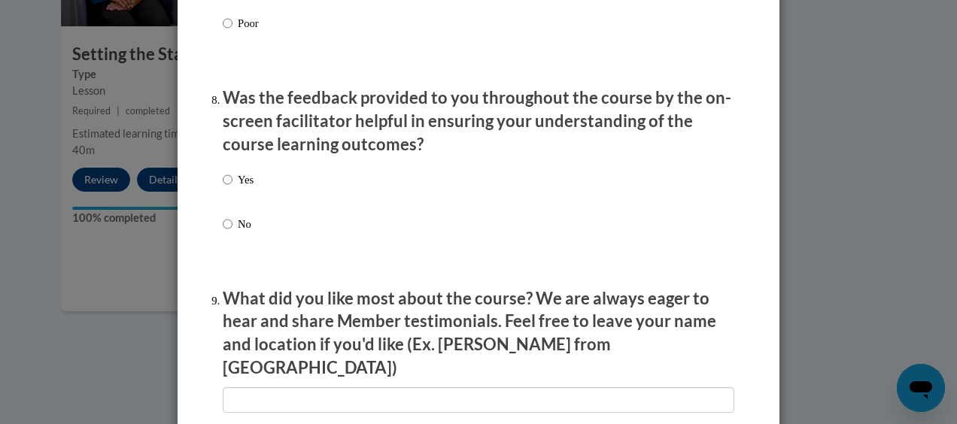
click at [232, 212] on label "Yes" at bounding box center [238, 192] width 31 height 41
click at [232, 188] on input "Yes" at bounding box center [228, 180] width 10 height 17
radio input "true"
click at [236, 226] on div "Yes No" at bounding box center [238, 214] width 31 height 100
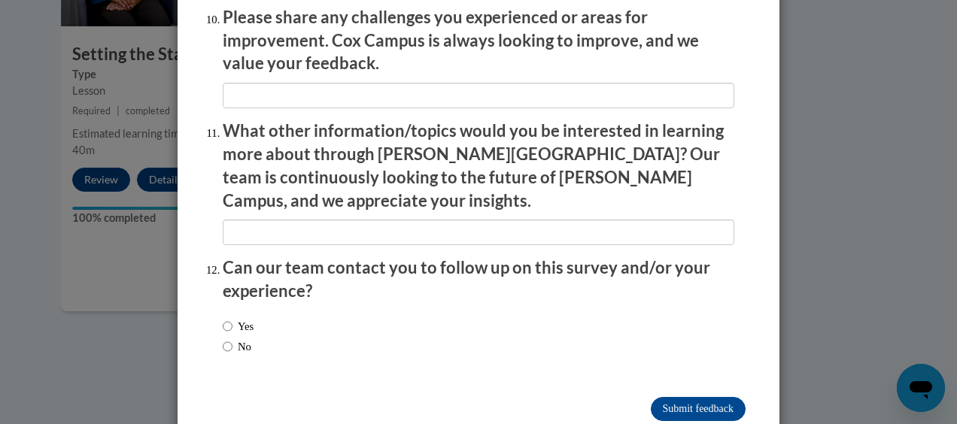
scroll to position [2704, 0]
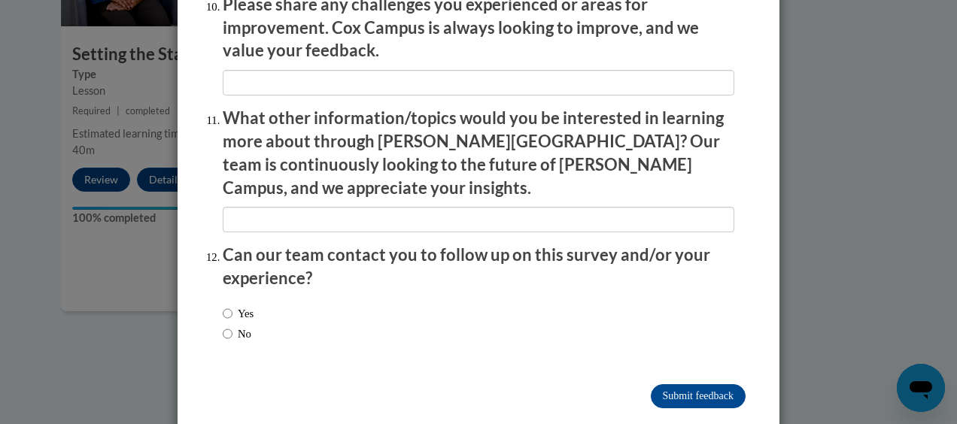
click at [235, 326] on label "No" at bounding box center [237, 334] width 29 height 17
click at [232, 326] on input "No" at bounding box center [228, 334] width 10 height 17
radio input "true"
click at [715, 384] on input "Submit feedback" at bounding box center [698, 396] width 95 height 24
